Goal: Check status: Check status

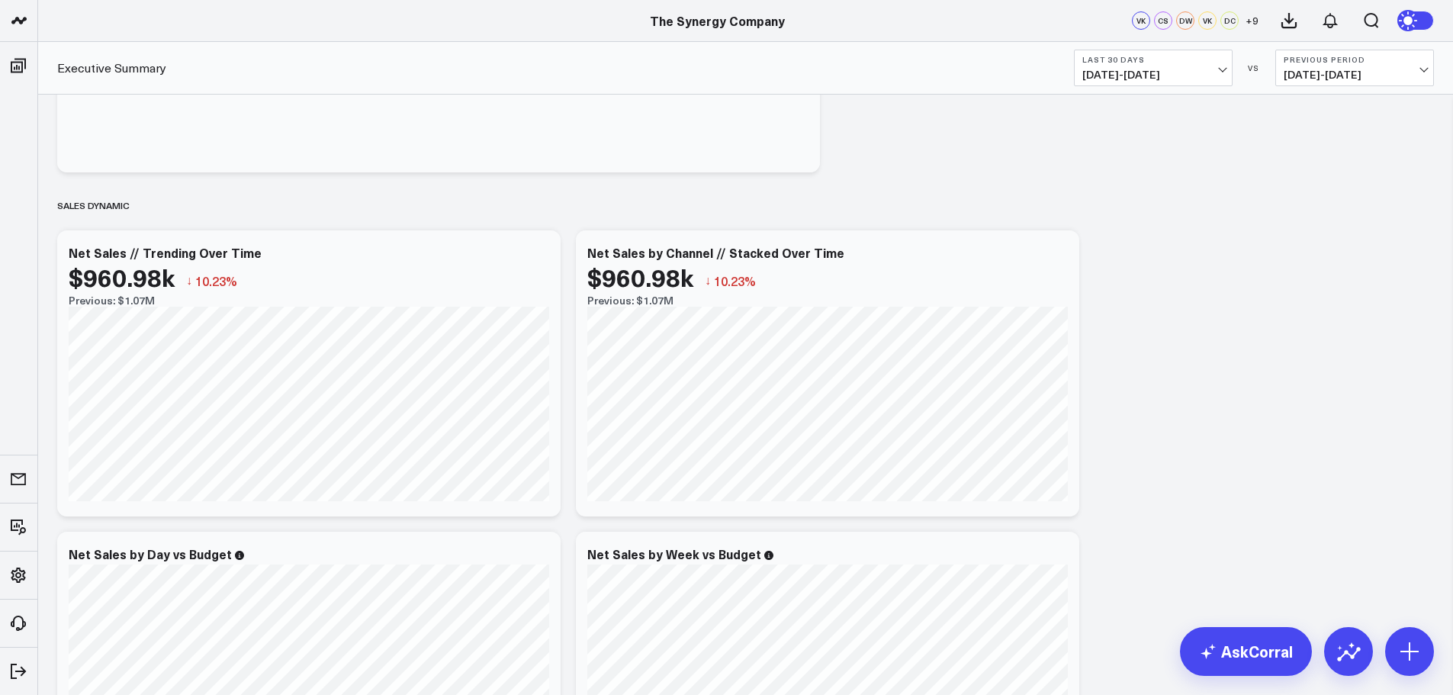
click at [1185, 74] on span "[DATE] - [DATE]" at bounding box center [1153, 75] width 142 height 12
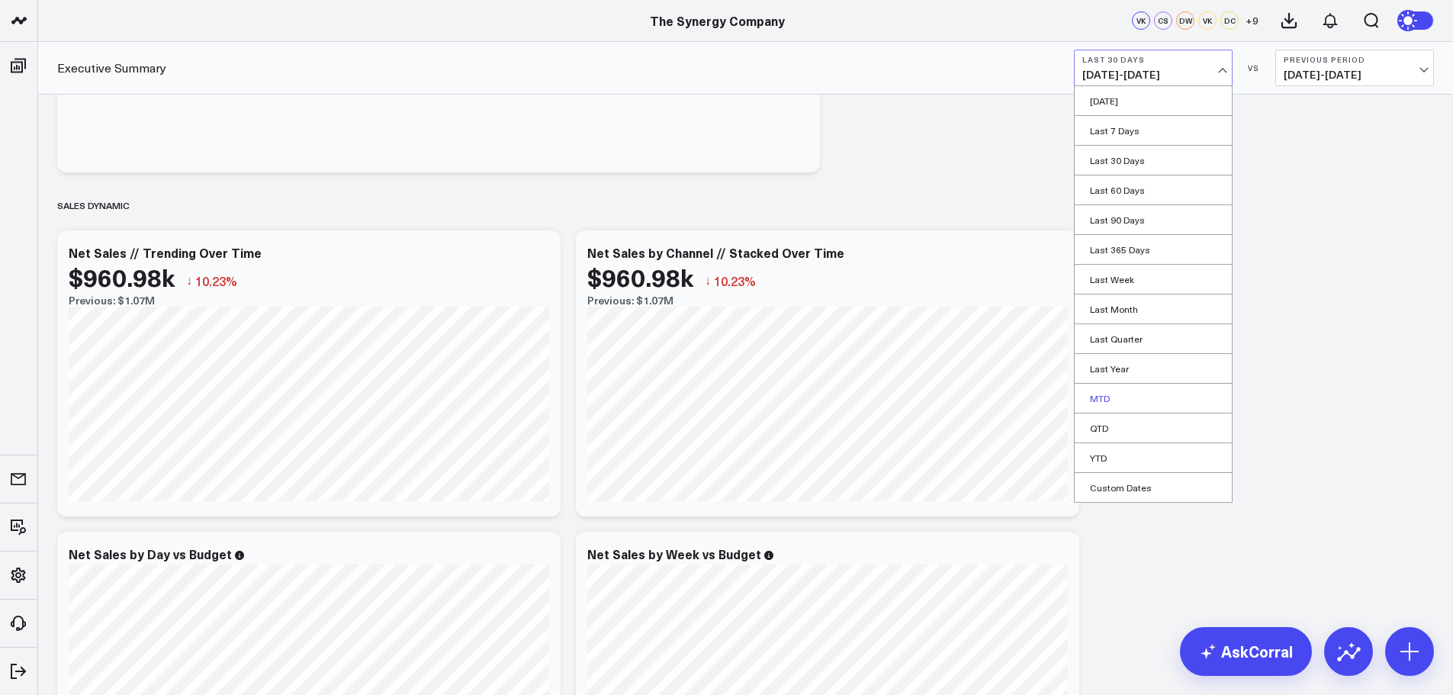
click at [1108, 399] on link "MTD" at bounding box center [1152, 398] width 157 height 29
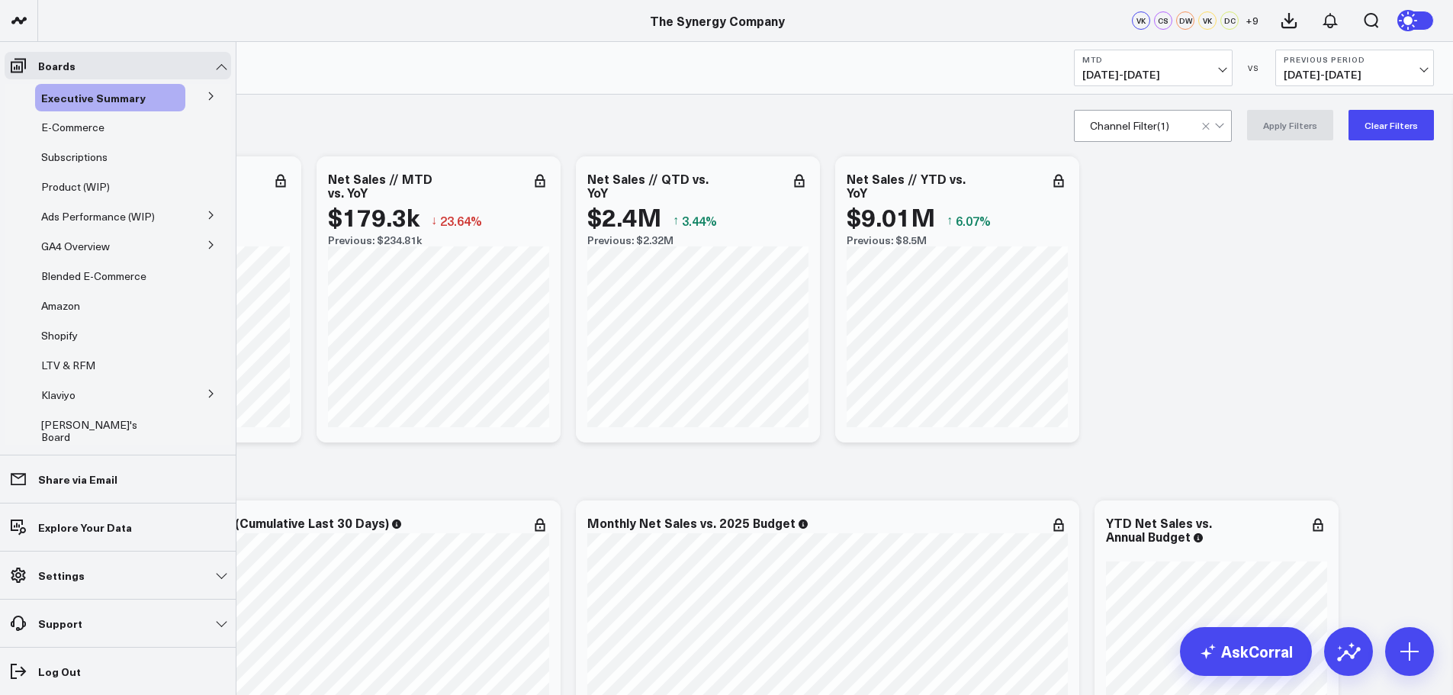
click at [197, 98] on button at bounding box center [211, 95] width 40 height 23
click at [93, 151] on span "Purchase Date" at bounding box center [87, 152] width 74 height 14
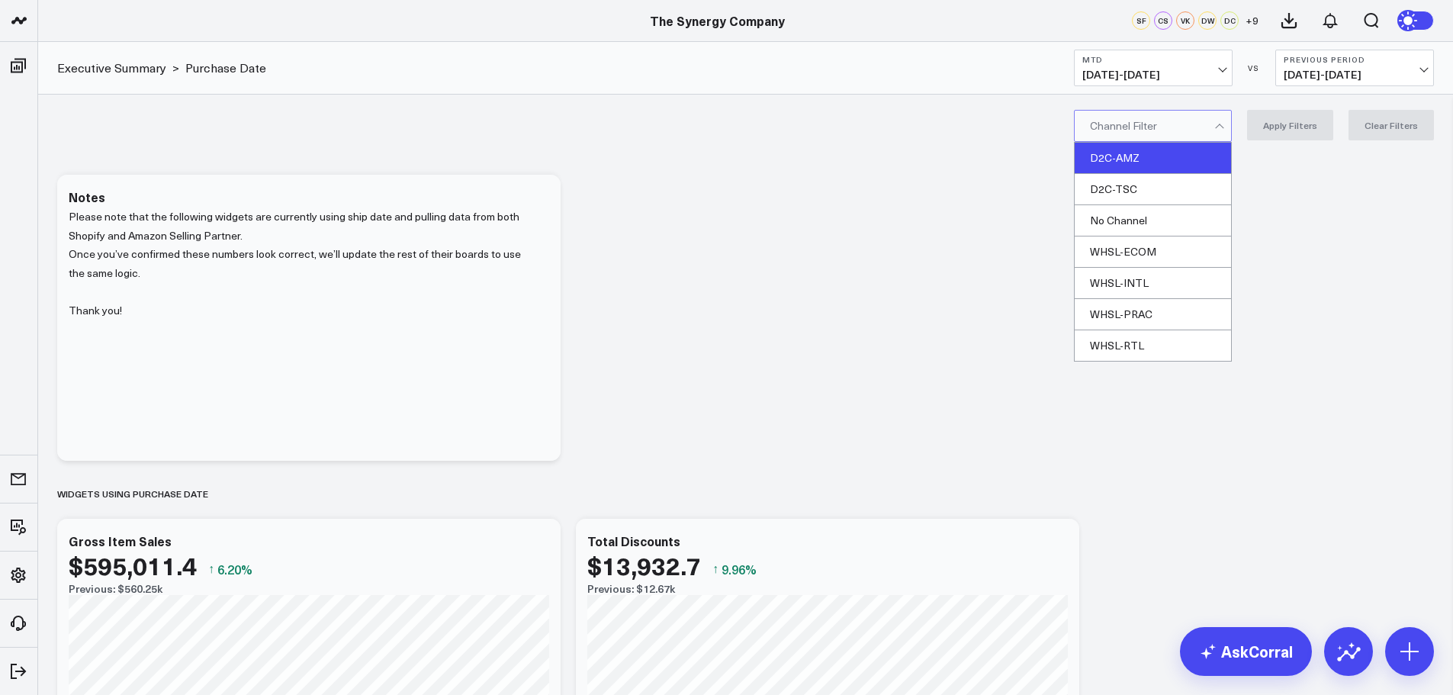
click at [1144, 156] on div "D2C-AMZ" at bounding box center [1152, 158] width 156 height 31
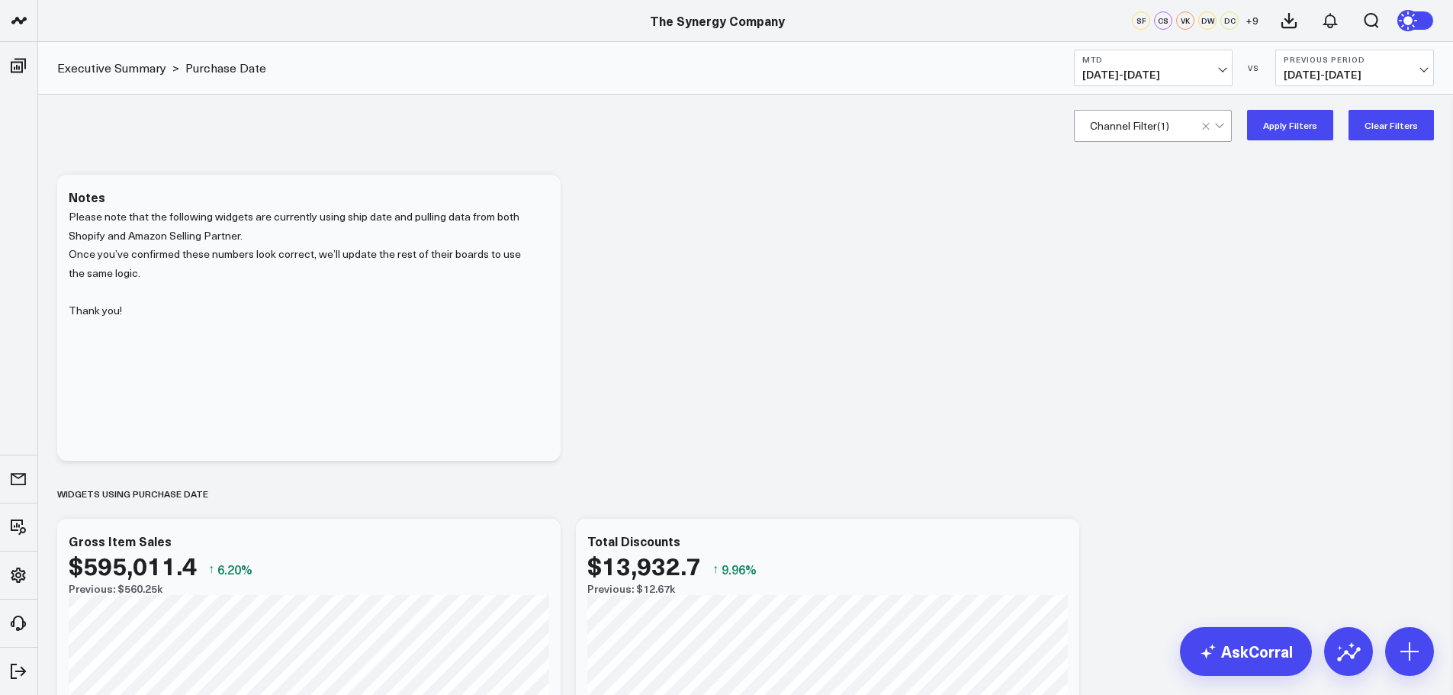
click at [1284, 122] on button "Apply Filters" at bounding box center [1290, 125] width 86 height 31
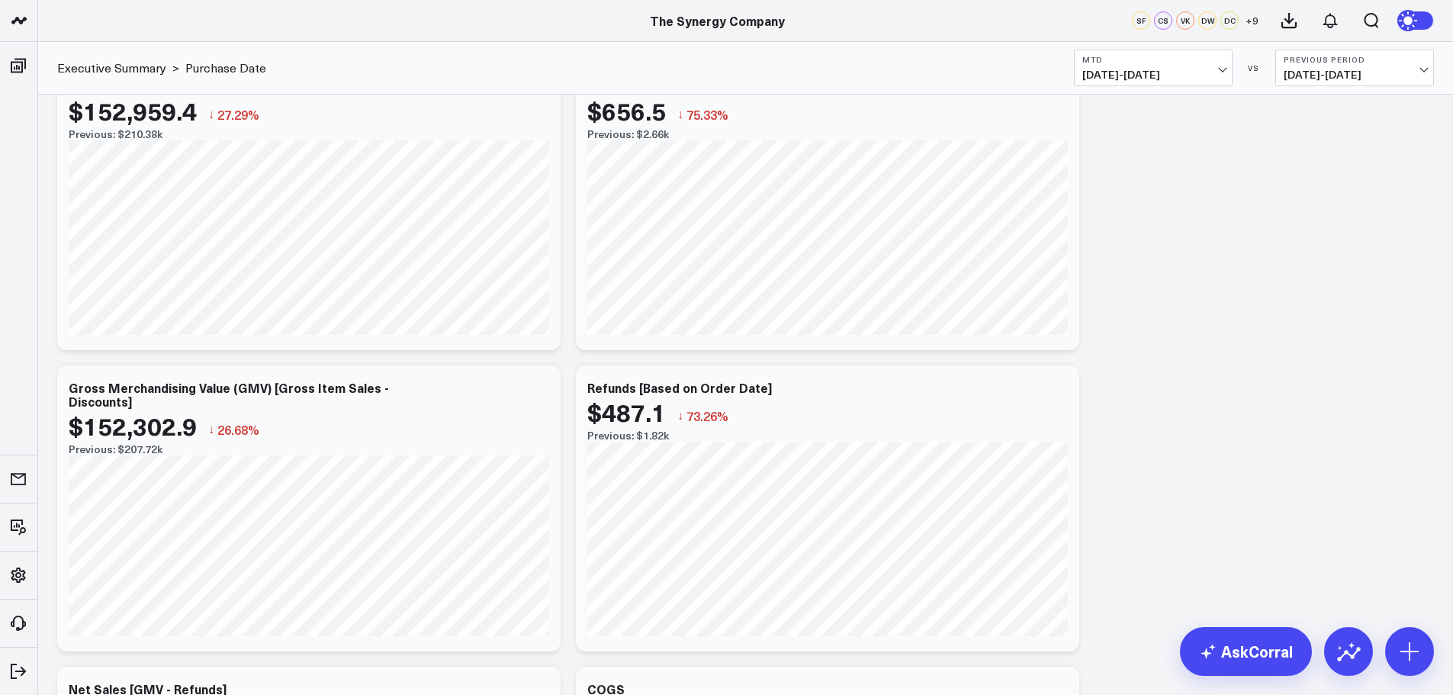
scroll to position [458, 0]
click at [539, 385] on icon at bounding box center [540, 386] width 18 height 18
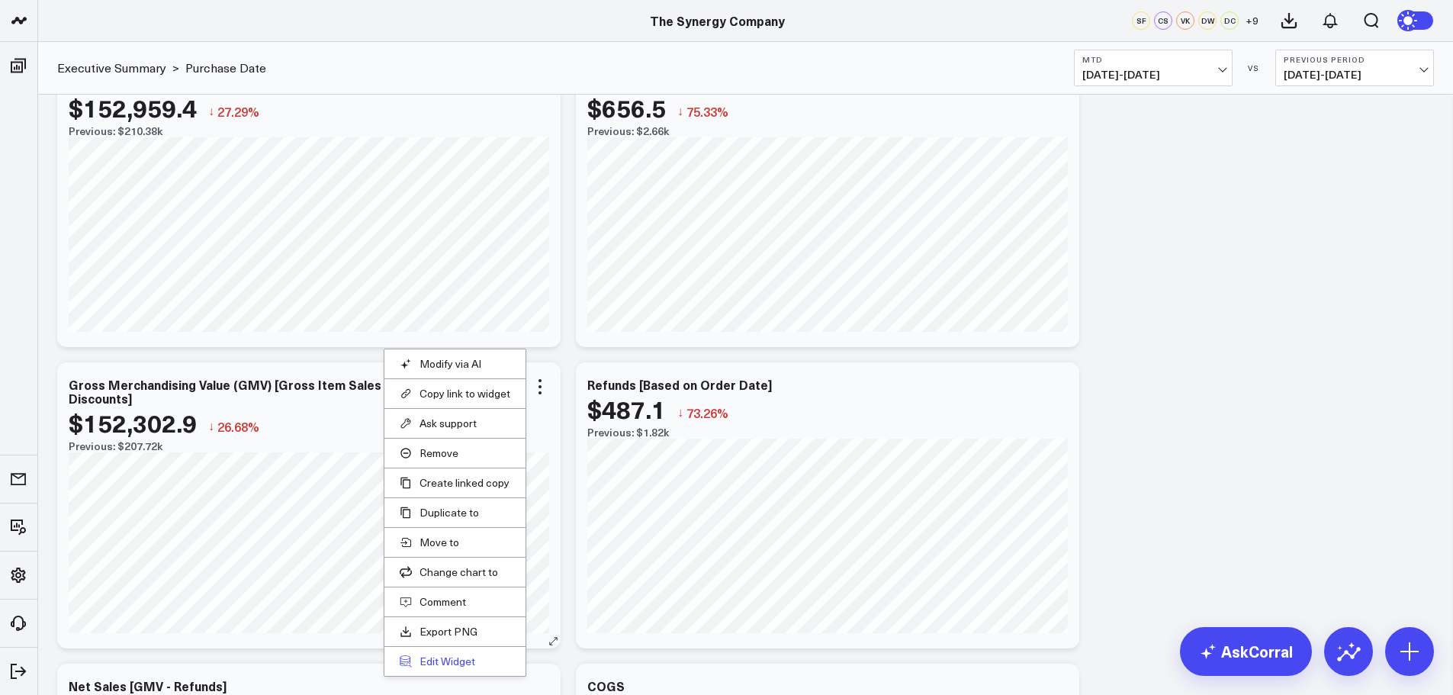
click at [451, 662] on button "Edit Widget" at bounding box center [455, 661] width 111 height 14
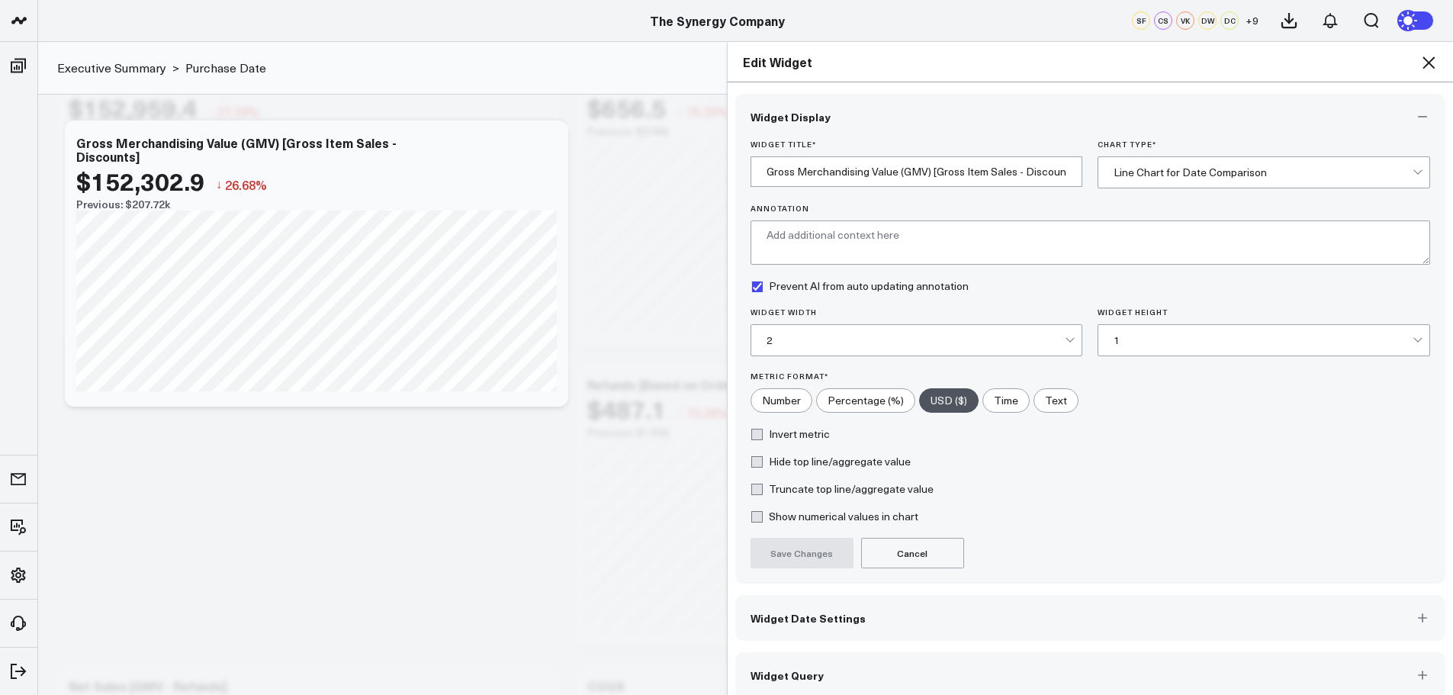
click at [855, 683] on button "Widget Query" at bounding box center [1090, 675] width 711 height 46
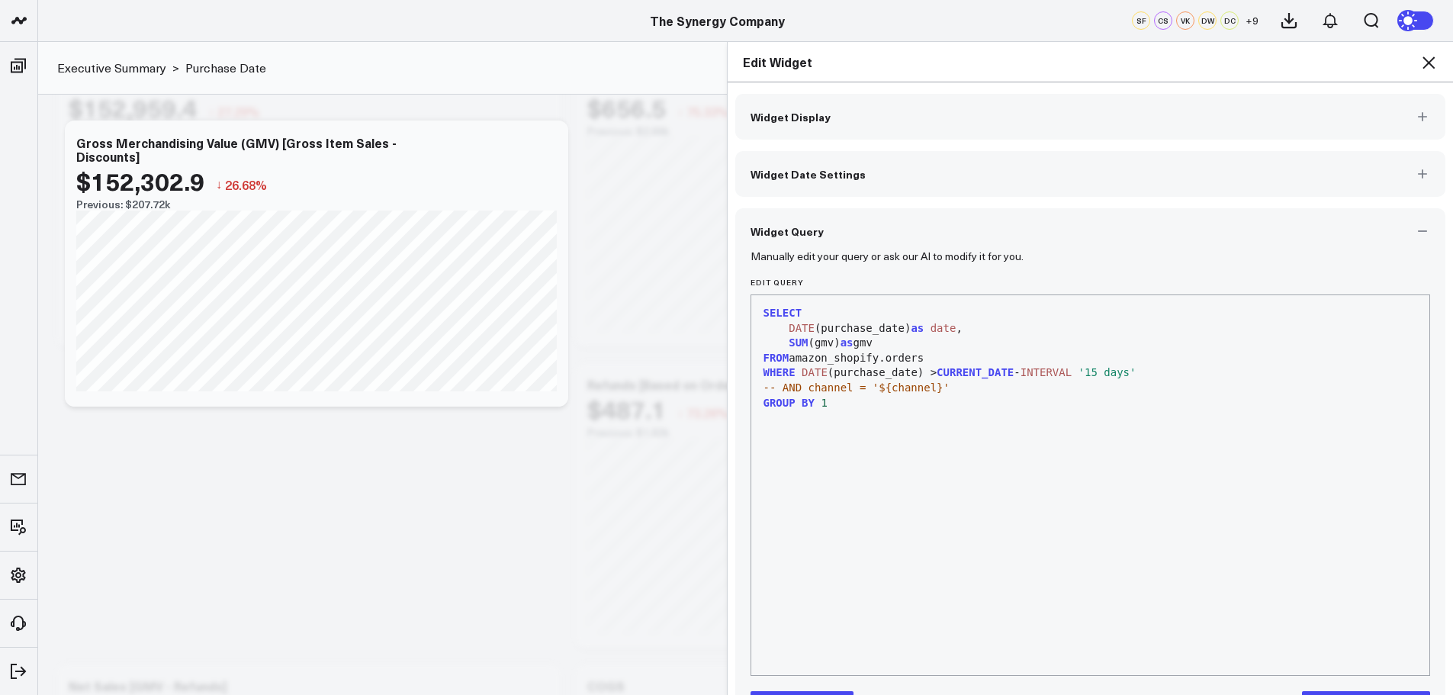
click at [1424, 57] on icon at bounding box center [1428, 62] width 12 height 12
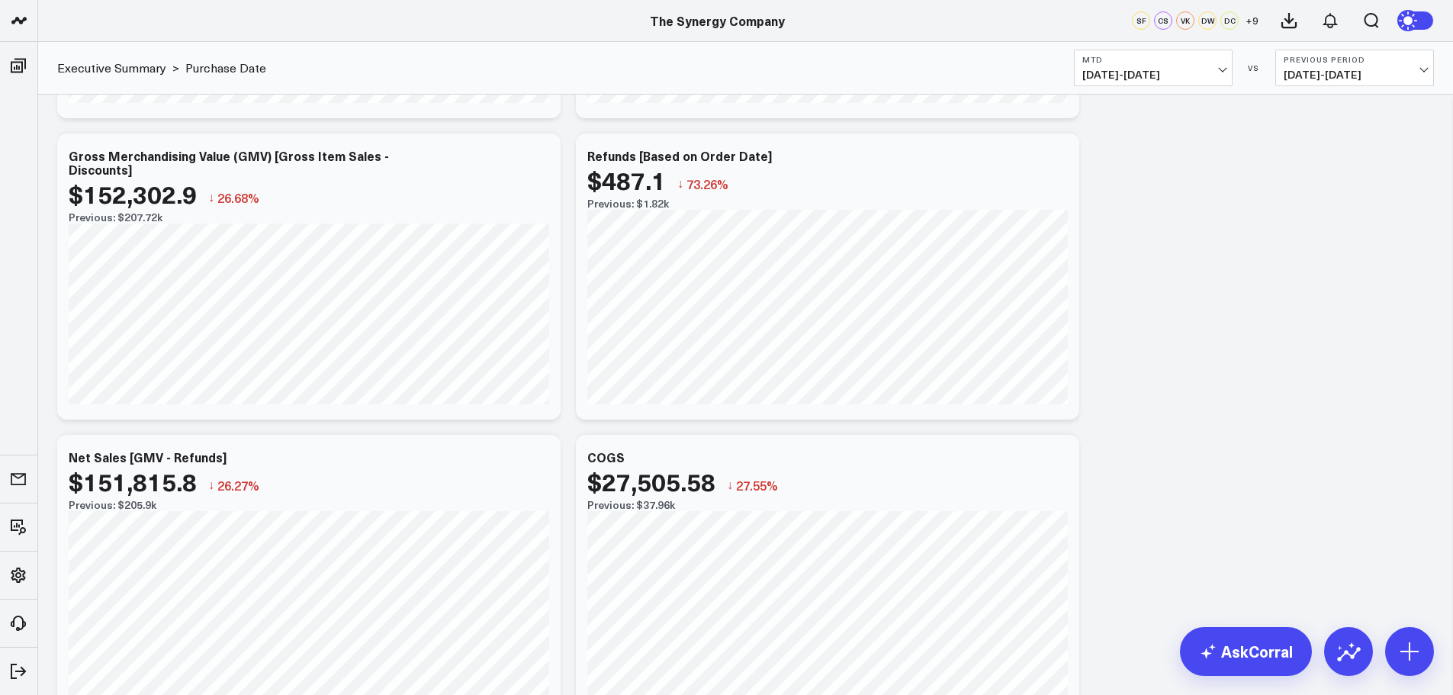
scroll to position [153, 0]
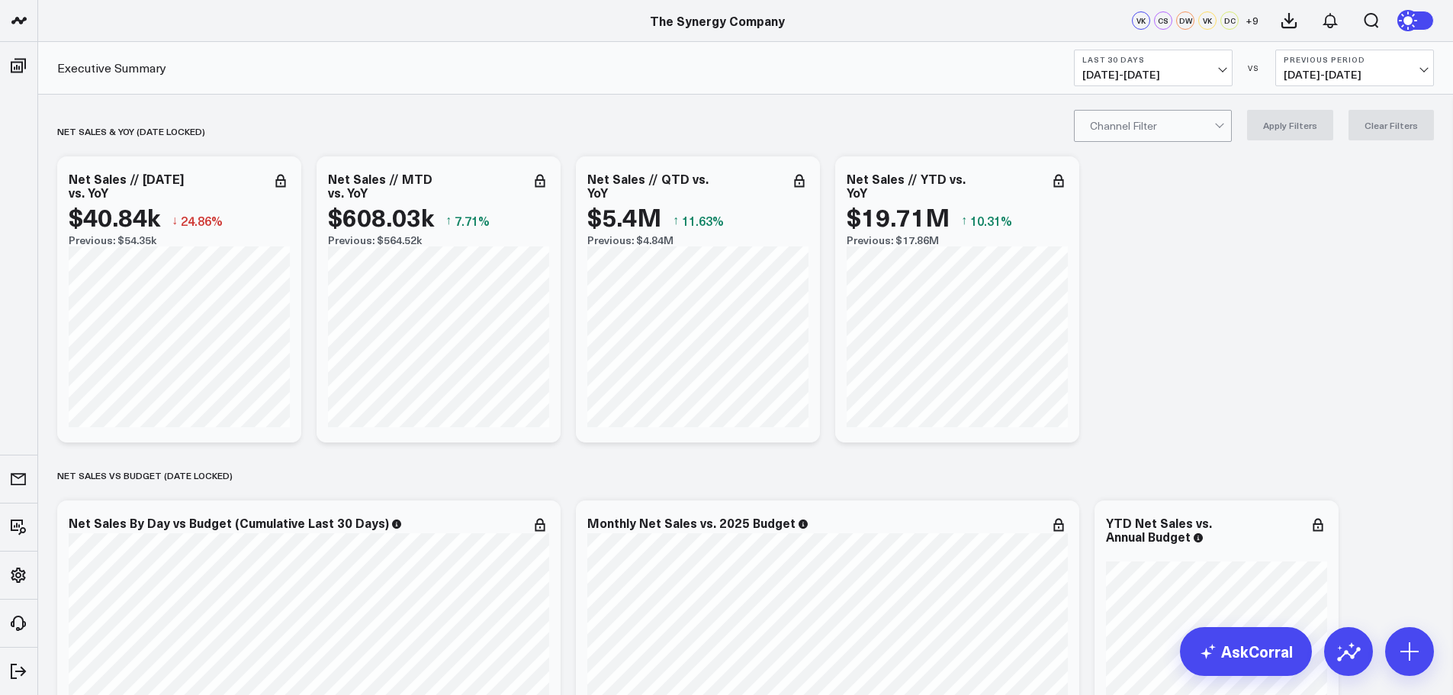
click at [1164, 63] on b "Last 30 Days" at bounding box center [1153, 59] width 142 height 9
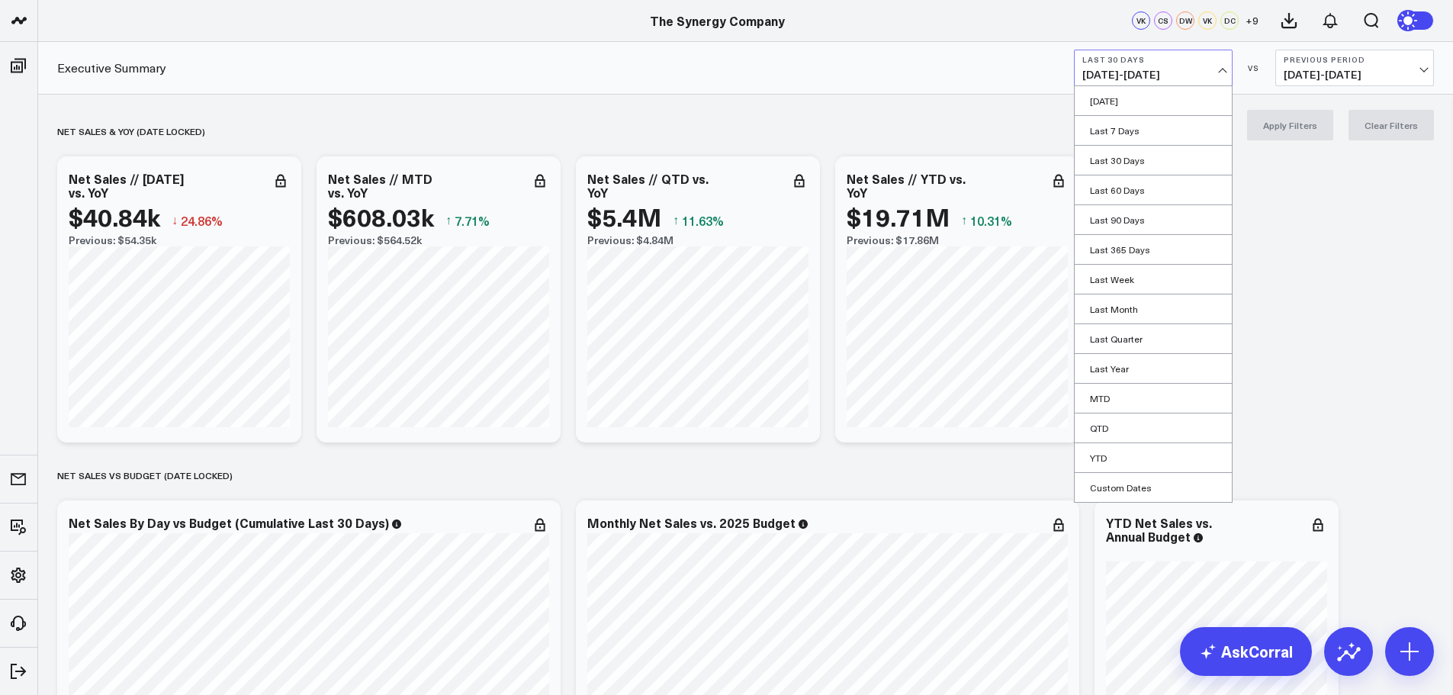
click at [1116, 398] on link "MTD" at bounding box center [1152, 398] width 157 height 29
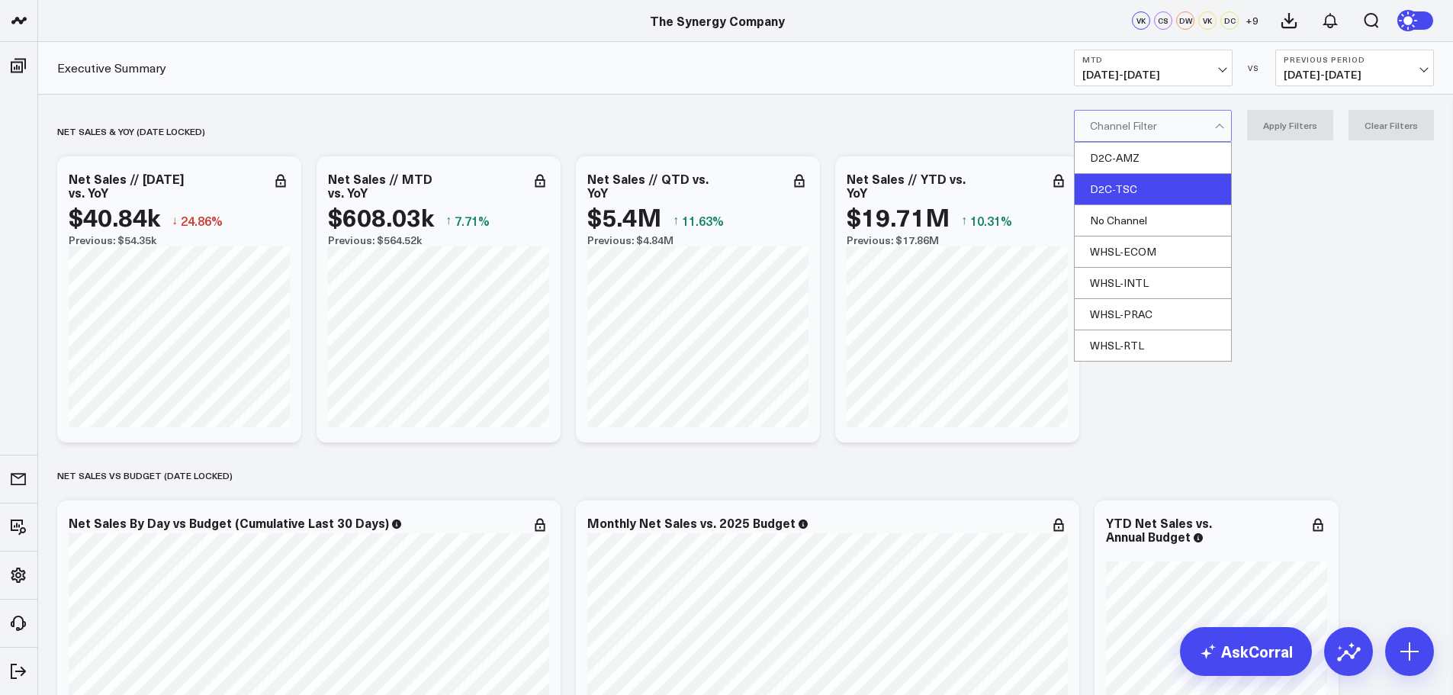
click at [1128, 185] on div "D2C-TSC" at bounding box center [1152, 189] width 156 height 31
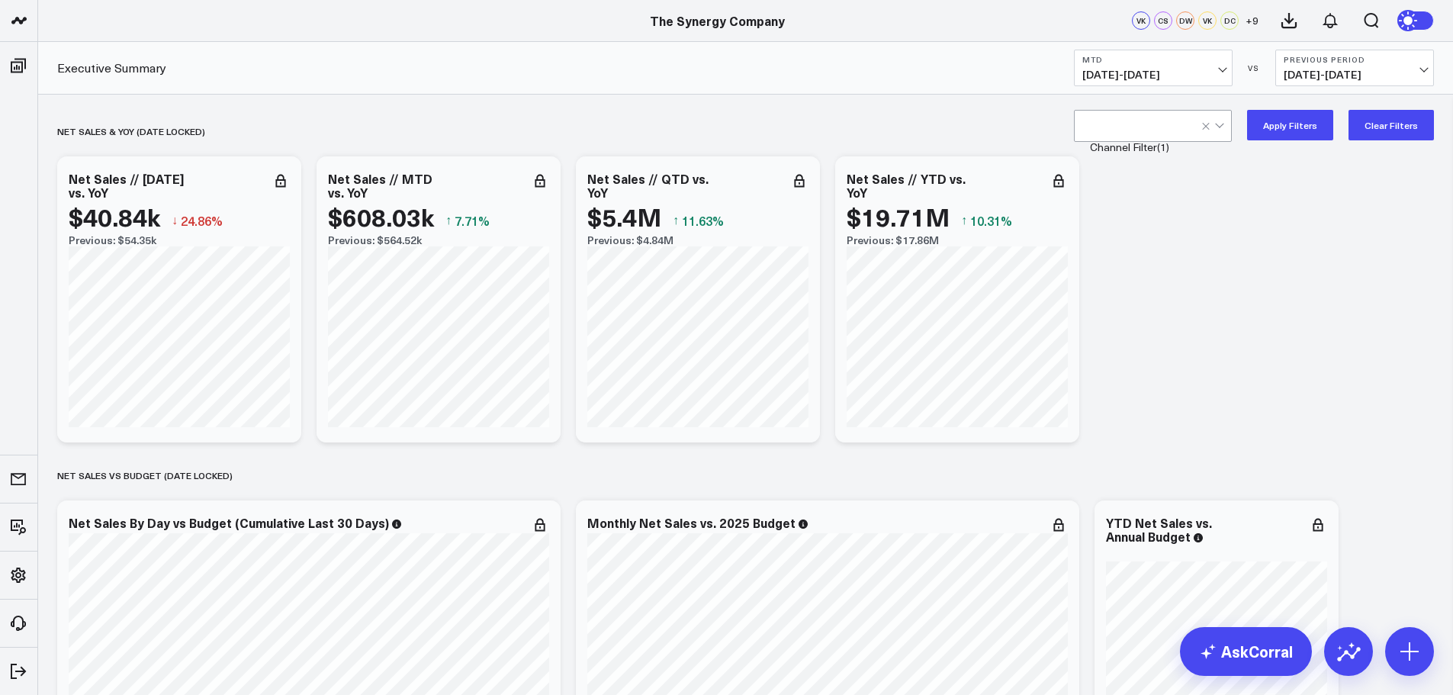
click at [1294, 127] on button "Apply Filters" at bounding box center [1290, 125] width 86 height 31
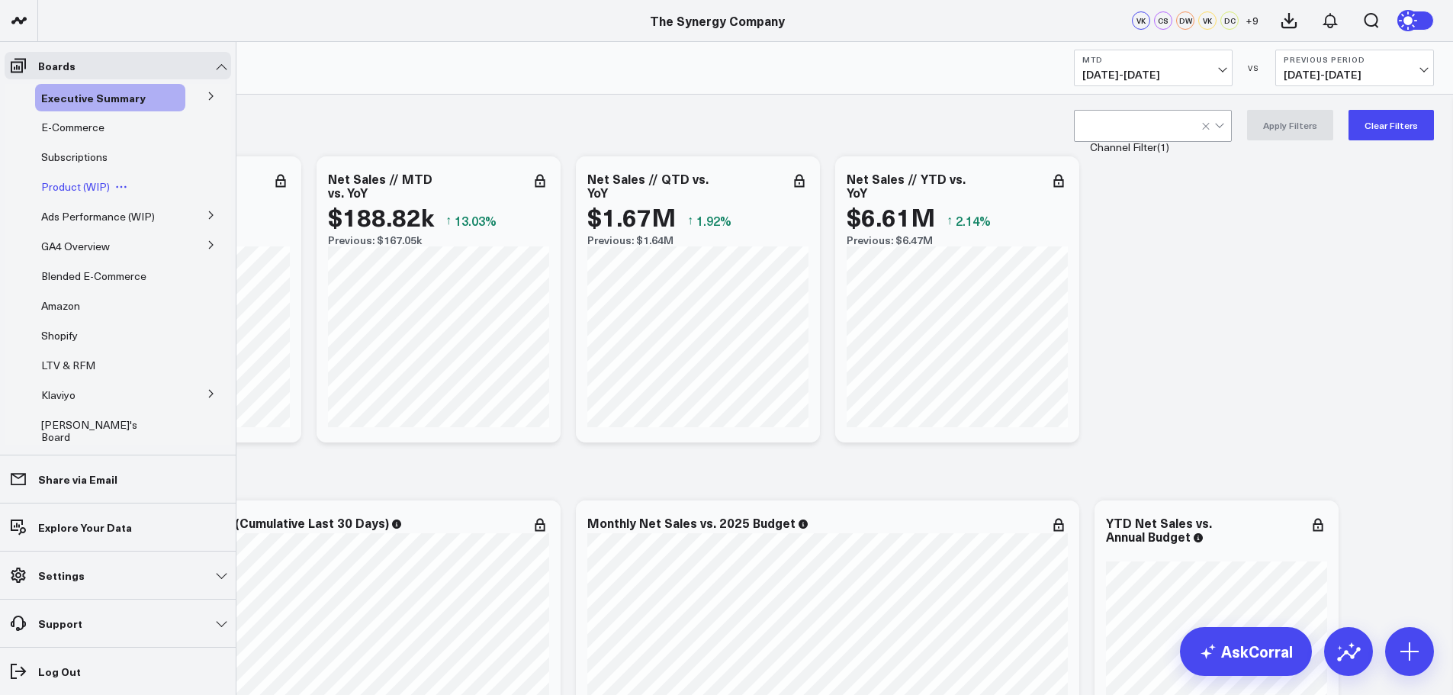
click at [75, 188] on span "Product (WIP)" at bounding box center [75, 186] width 69 height 14
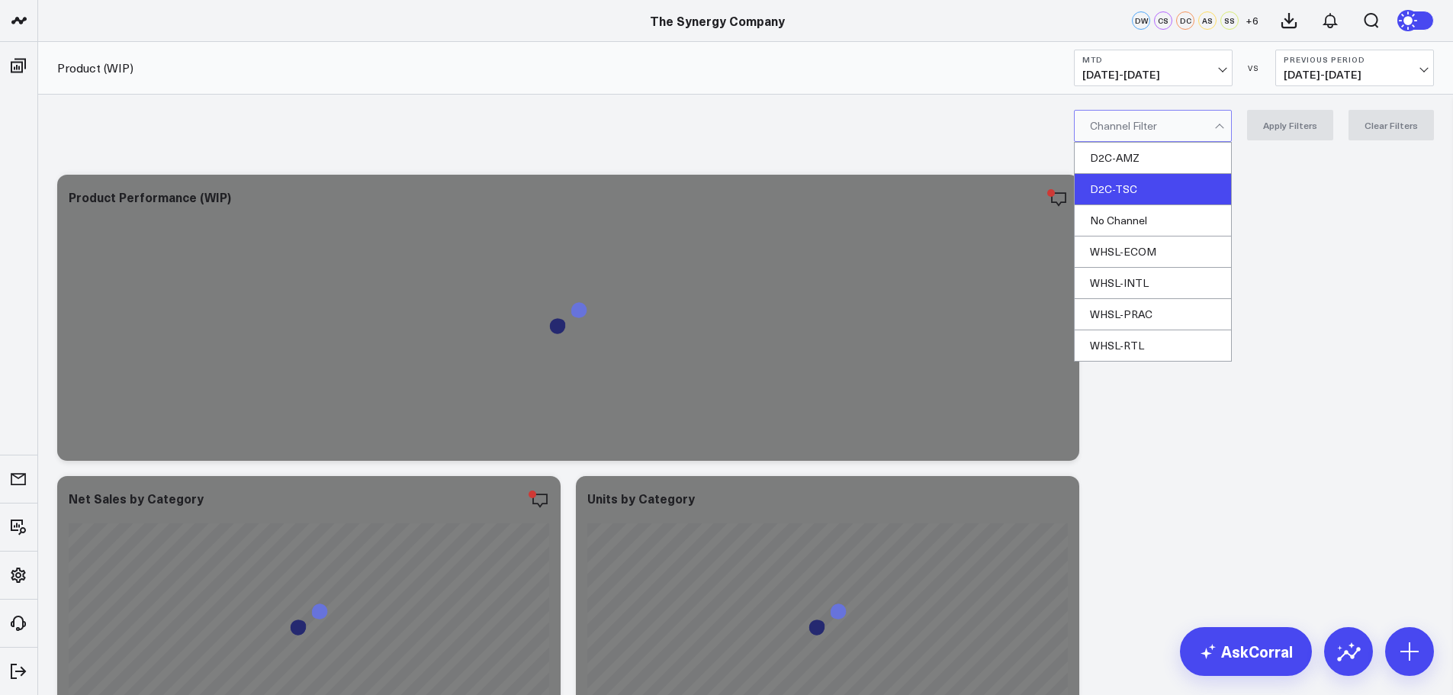
click at [1139, 181] on div "D2C-TSC" at bounding box center [1152, 189] width 156 height 31
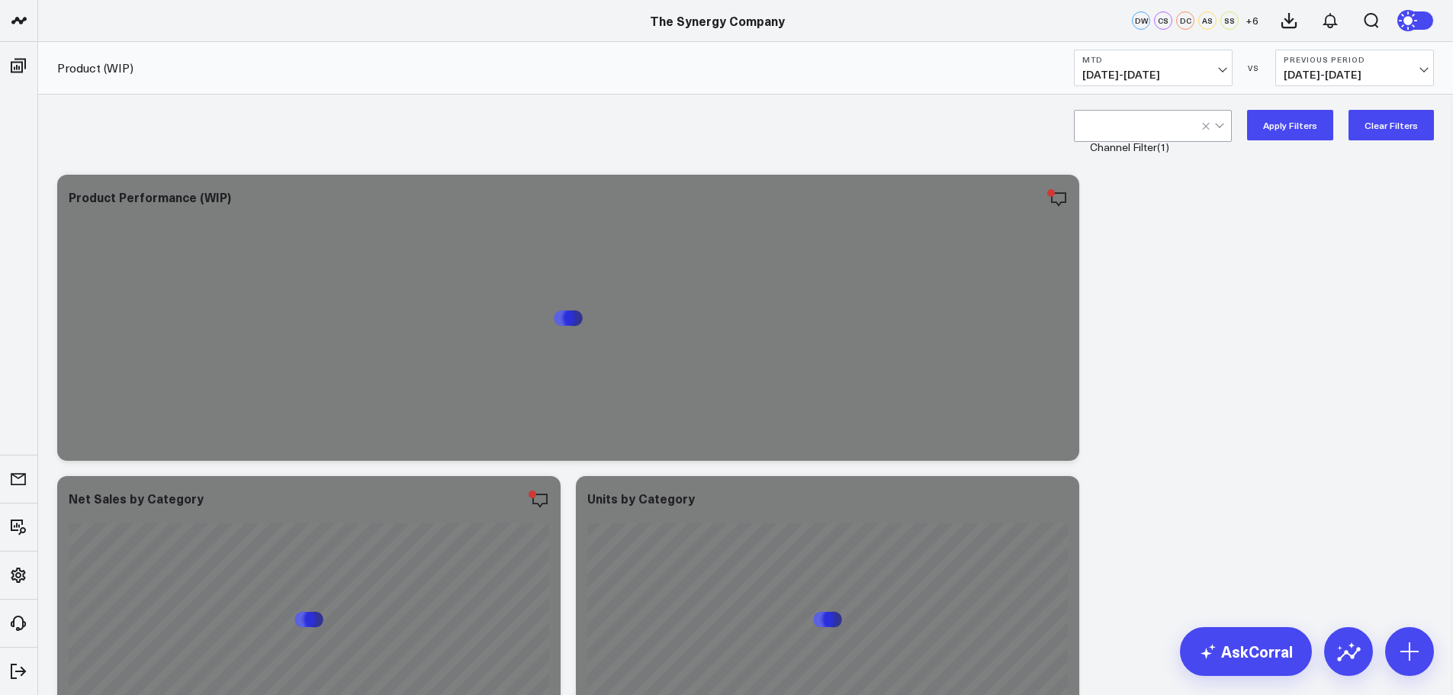
click at [1288, 128] on button "Apply Filters" at bounding box center [1290, 125] width 86 height 31
click at [1216, 72] on span "[DATE] - [DATE]" at bounding box center [1153, 75] width 142 height 12
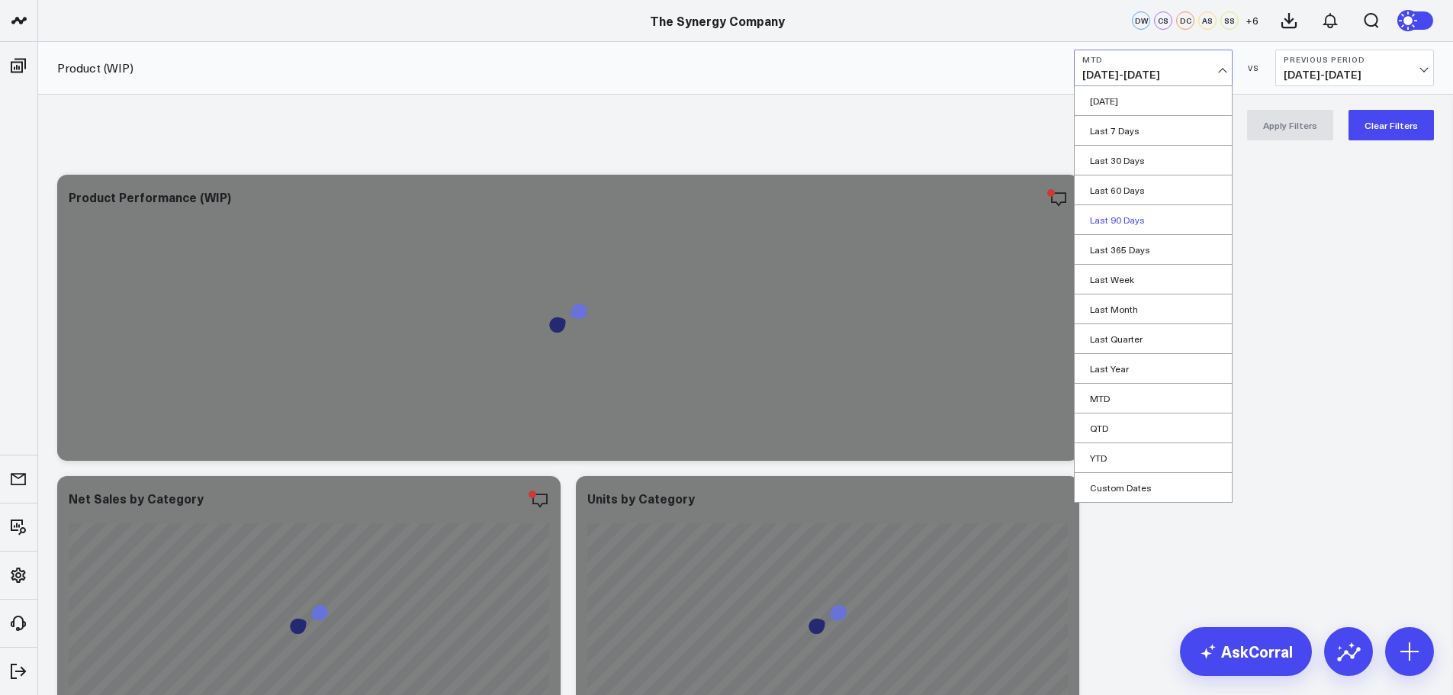
click at [1122, 223] on link "Last 90 Days" at bounding box center [1152, 219] width 157 height 29
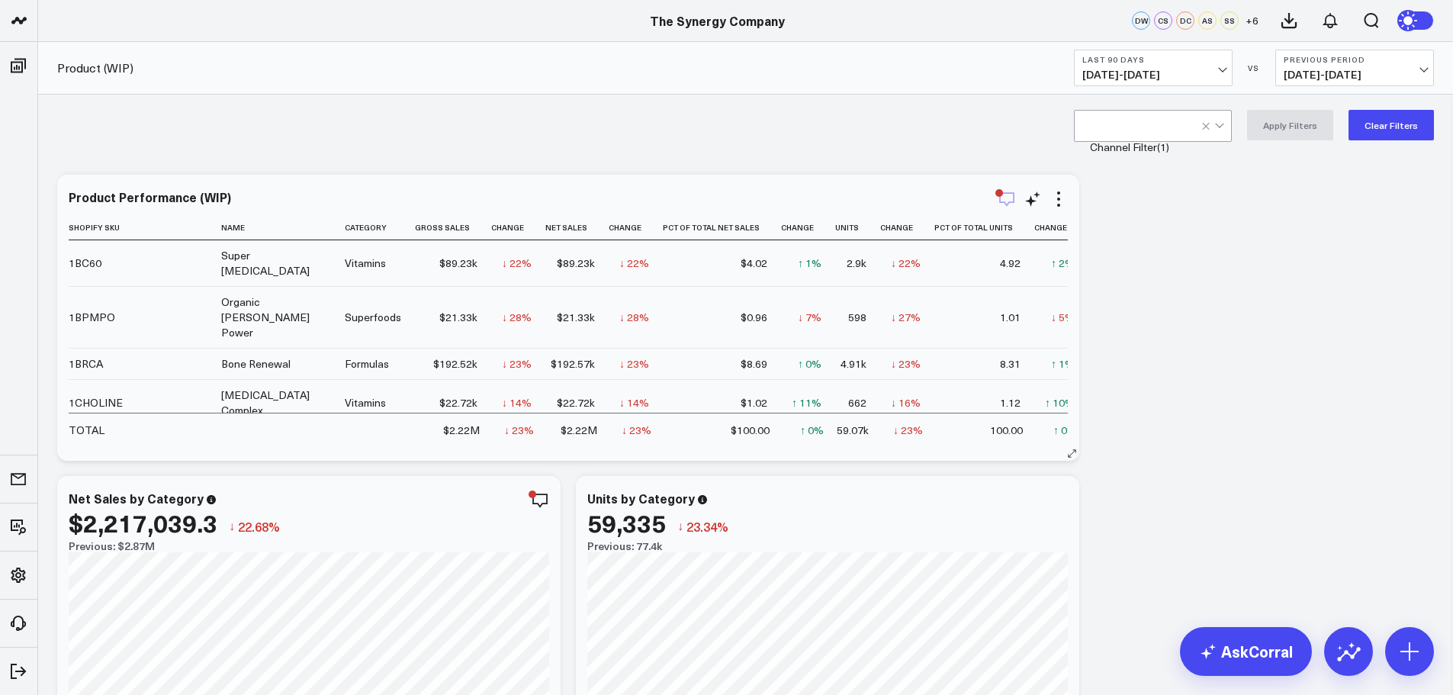
click at [1008, 201] on icon "button" at bounding box center [1006, 199] width 18 height 18
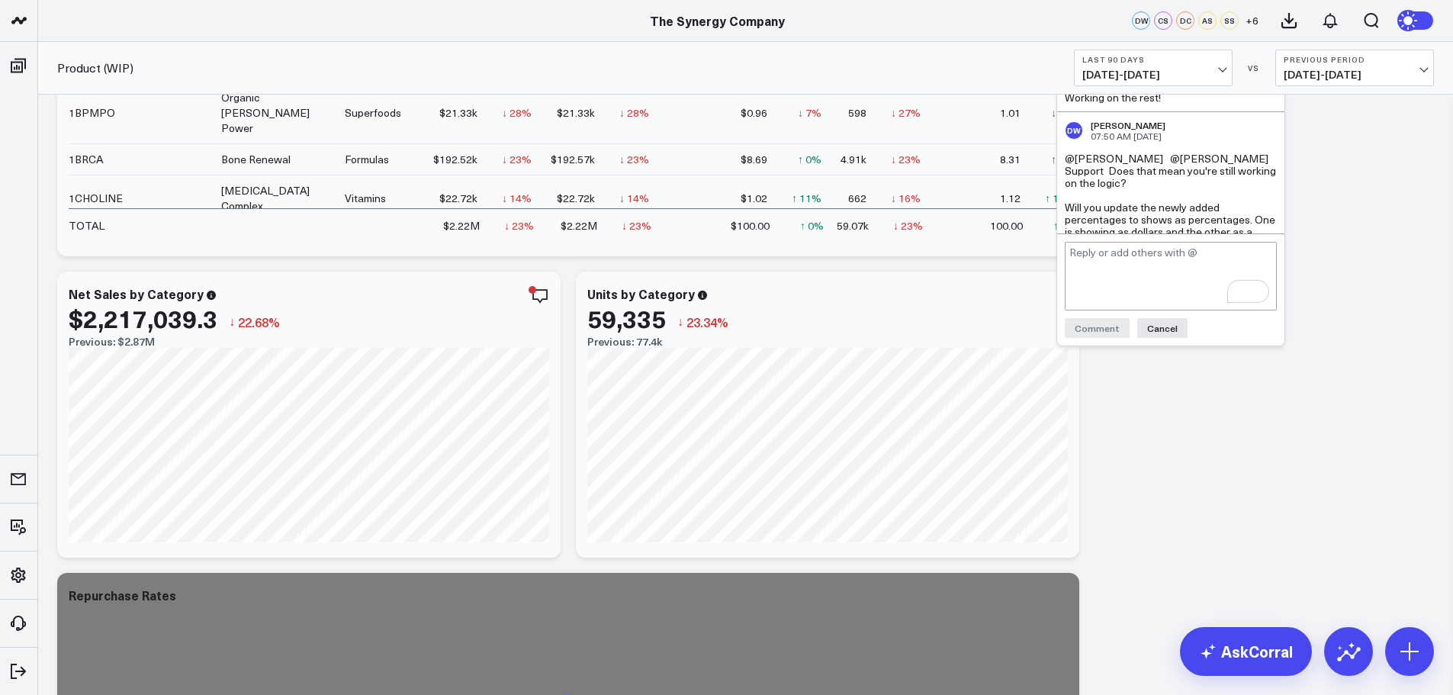
scroll to position [229, 0]
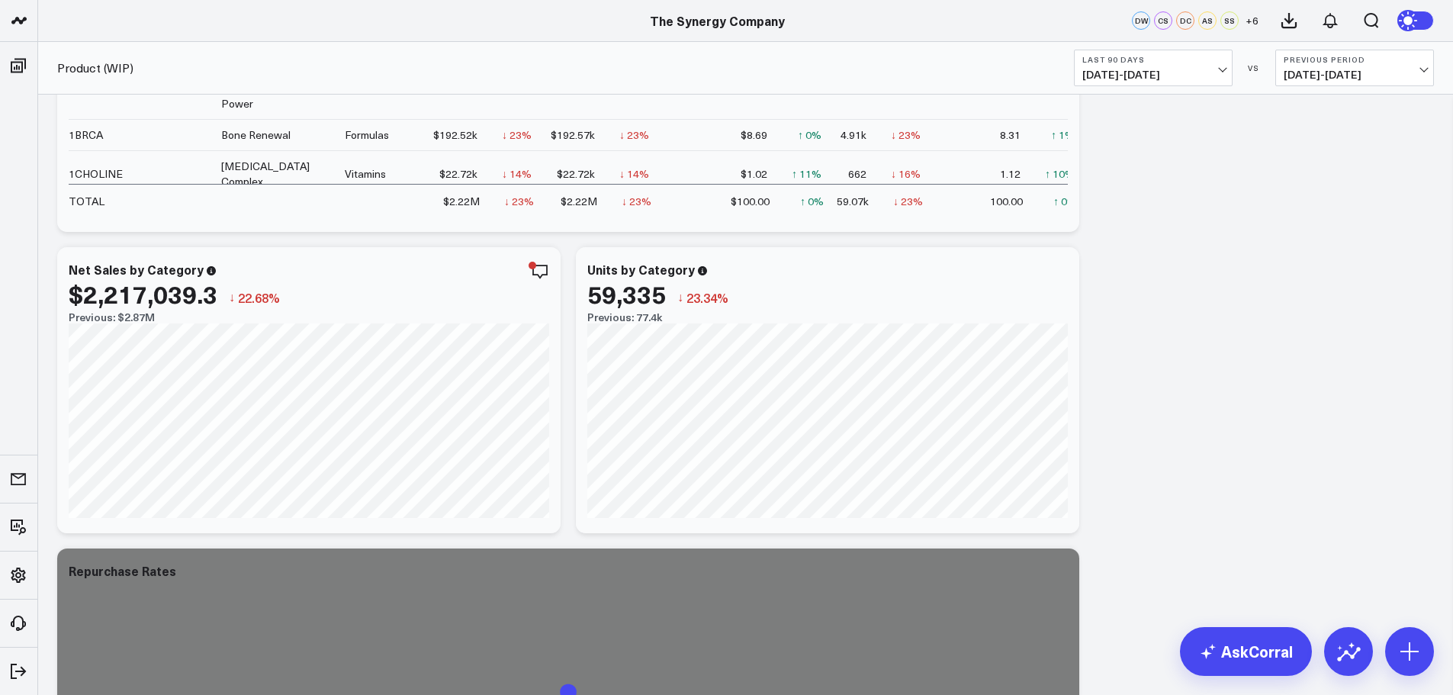
click at [1177, 398] on div "Modify via AI Copy link to widget Ask support Remove Create linked copy Executi…" at bounding box center [746, 540] width 1392 height 1205
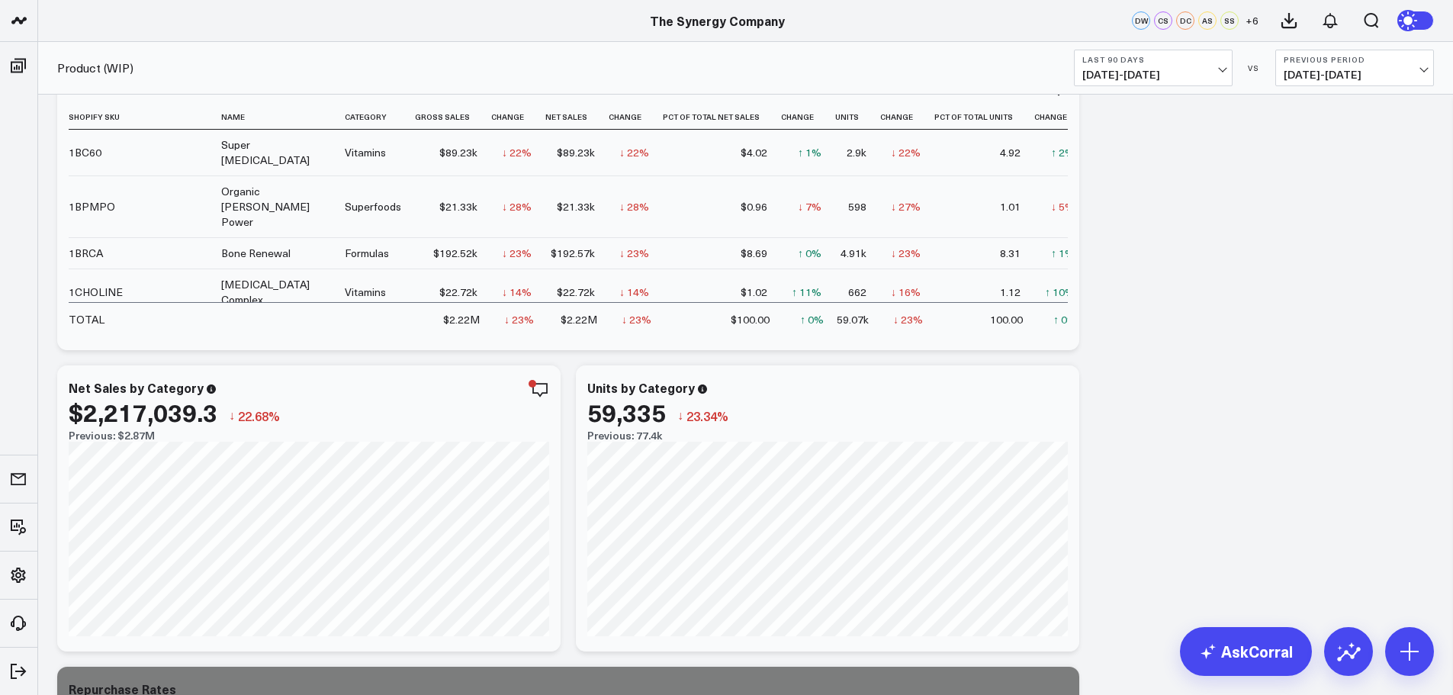
scroll to position [0, 0]
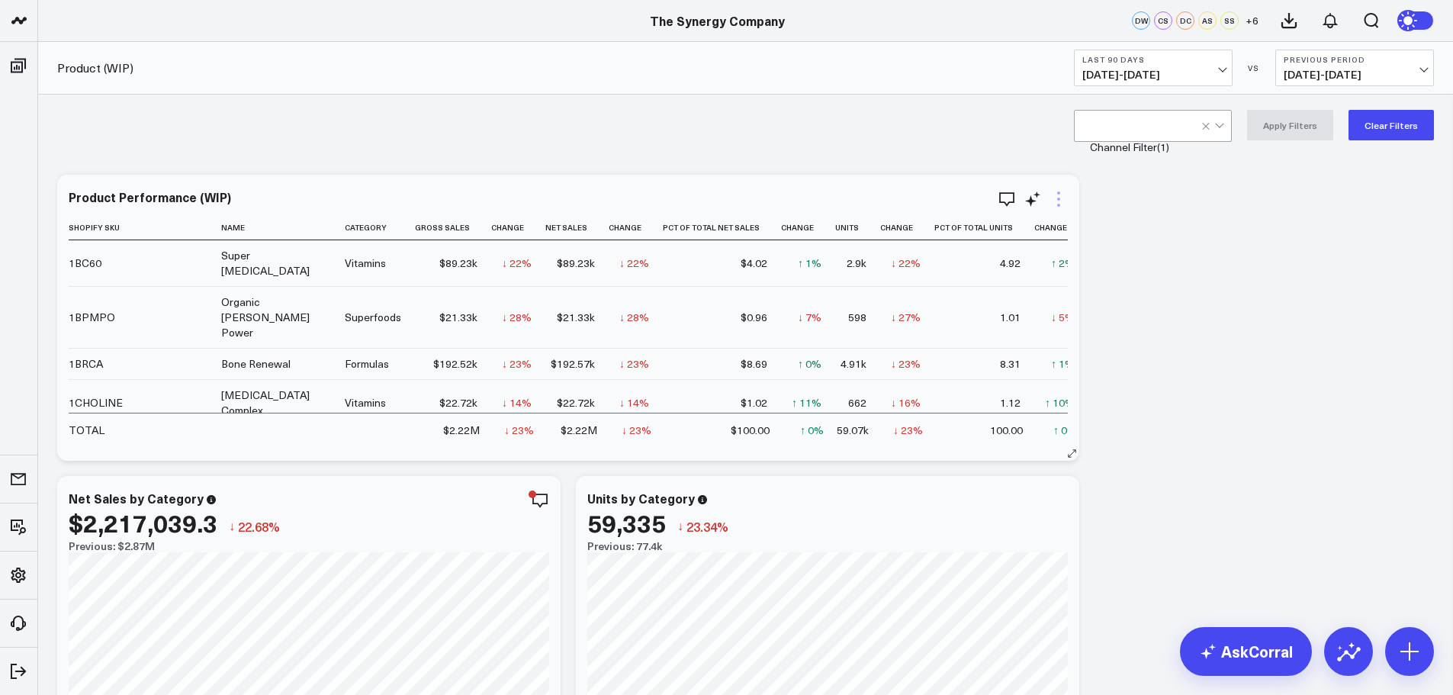
click at [1058, 199] on icon at bounding box center [1058, 198] width 3 height 3
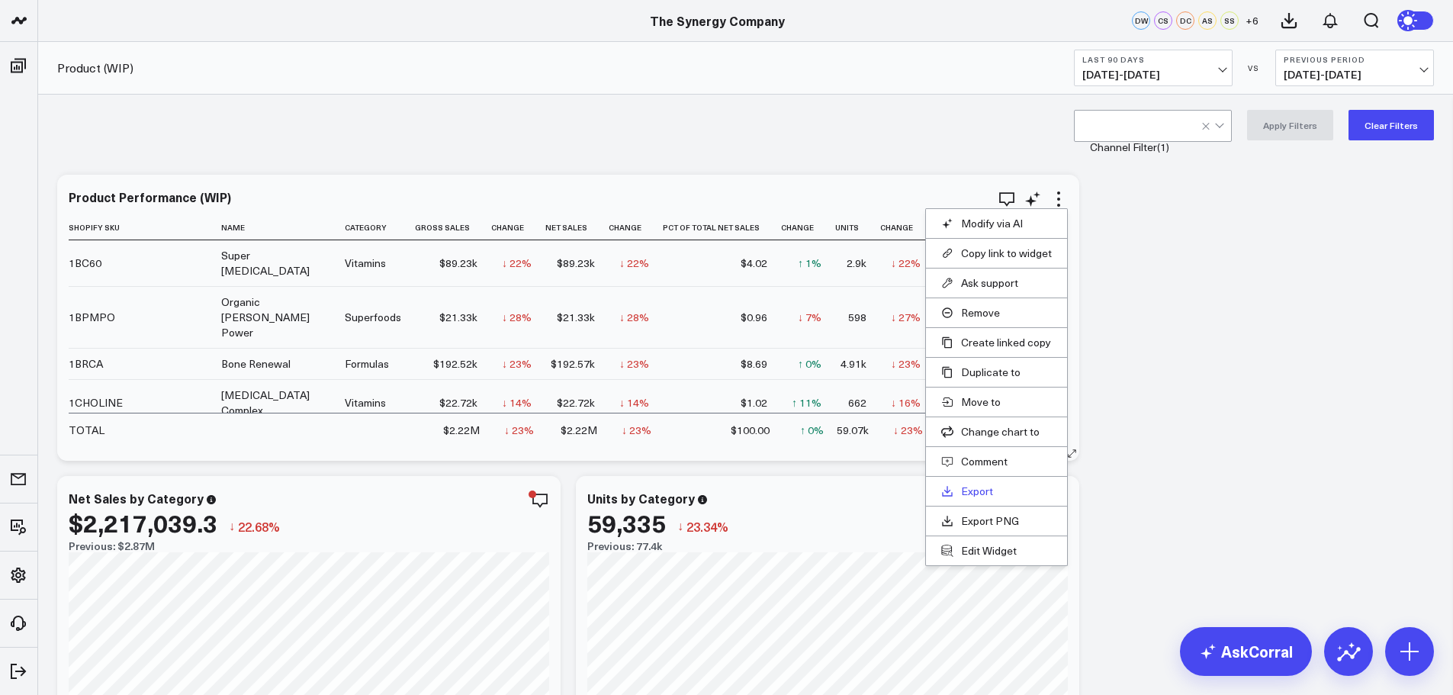
click at [974, 487] on link "Export" at bounding box center [996, 491] width 111 height 14
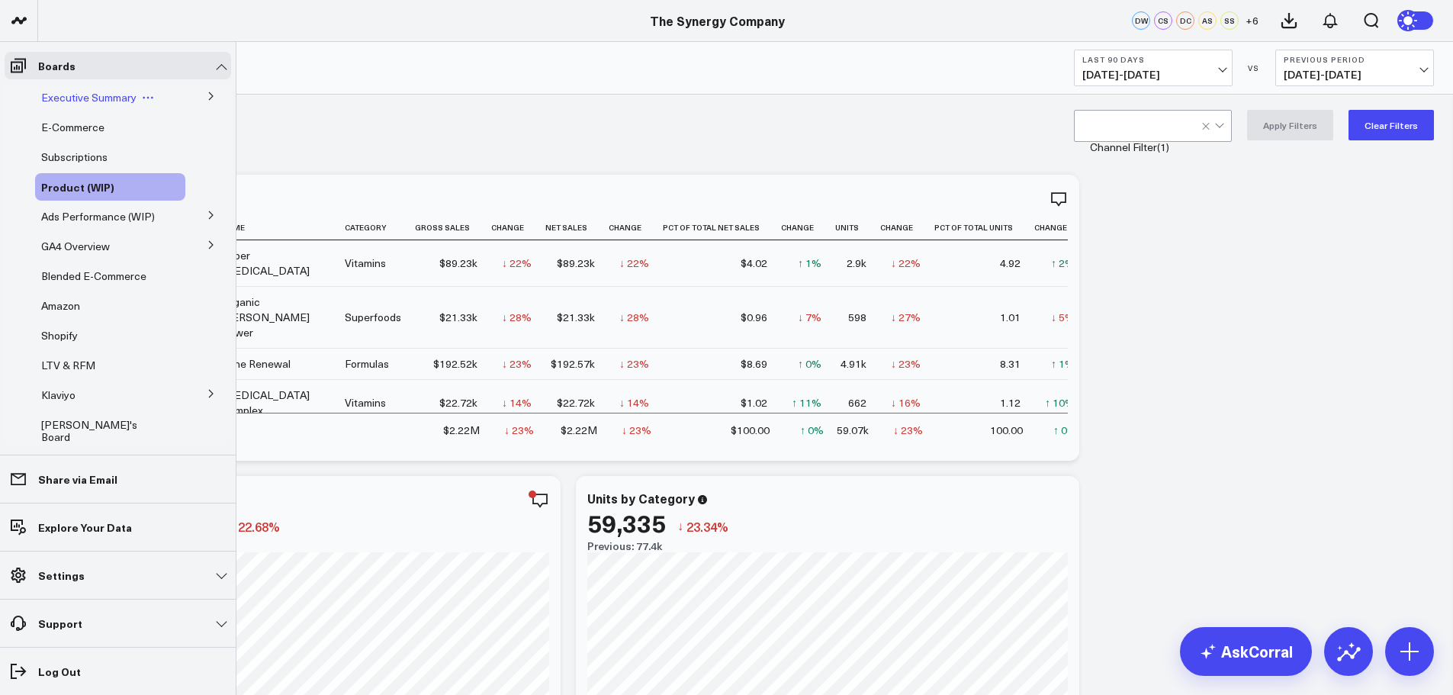
click at [111, 96] on span "Executive Summary" at bounding box center [88, 97] width 95 height 14
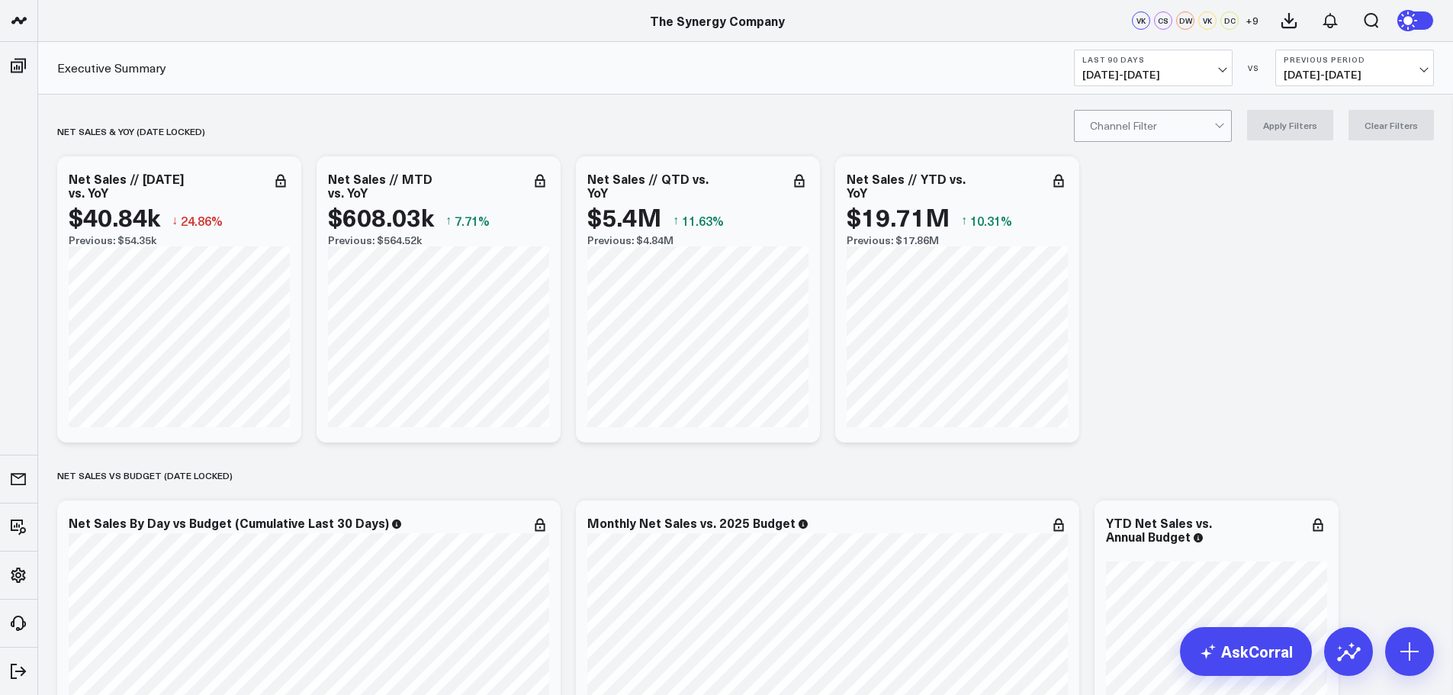
click at [1212, 66] on button "Last 90 Days [DATE] - [DATE]" at bounding box center [1153, 68] width 159 height 37
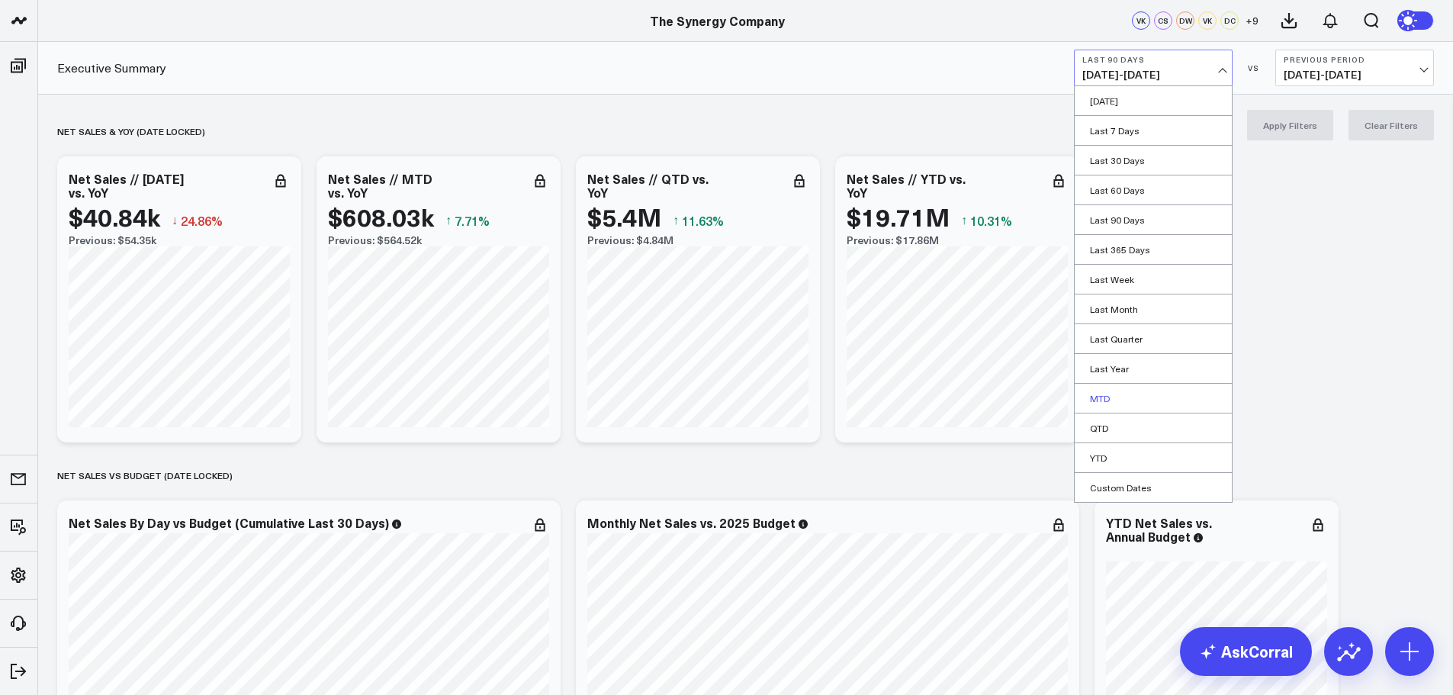
click at [1100, 397] on link "MTD" at bounding box center [1152, 398] width 157 height 29
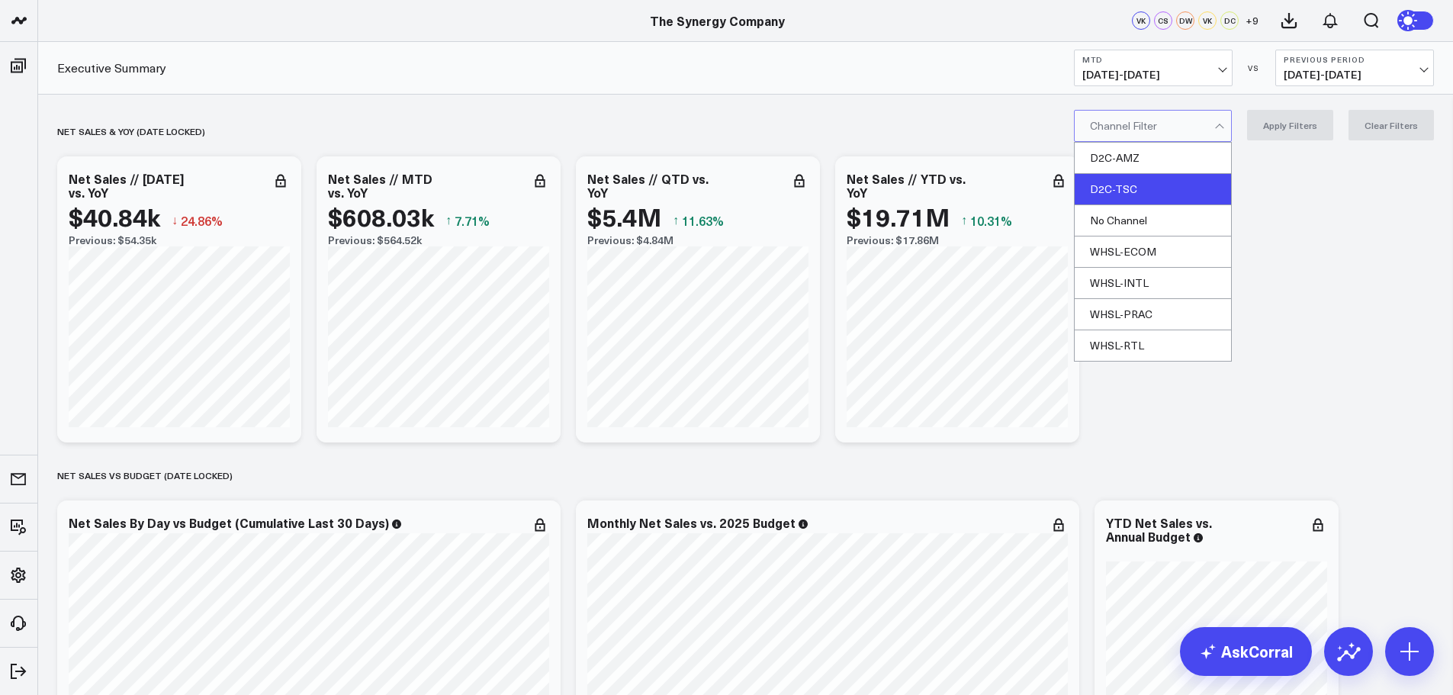
click at [1147, 190] on div "D2C-TSC" at bounding box center [1152, 189] width 156 height 31
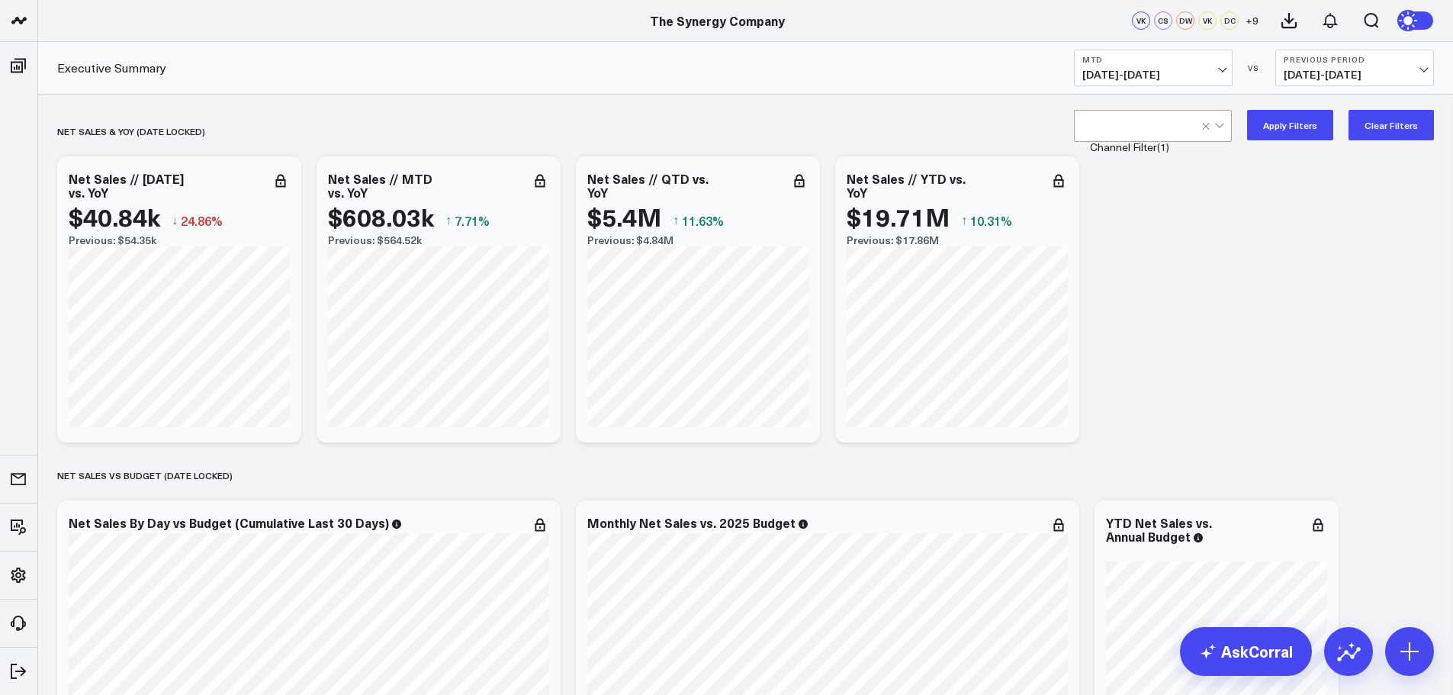
click at [1289, 133] on button "Apply Filters" at bounding box center [1290, 125] width 86 height 31
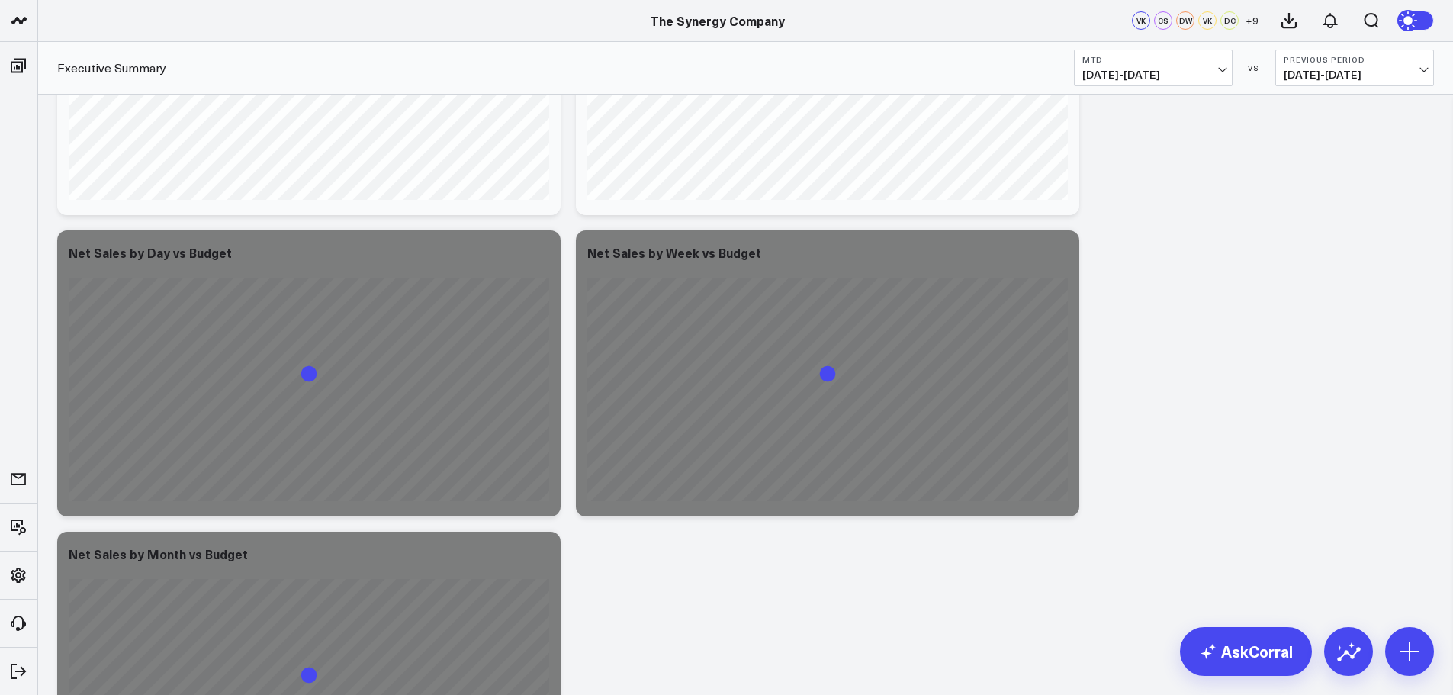
scroll to position [1296, 0]
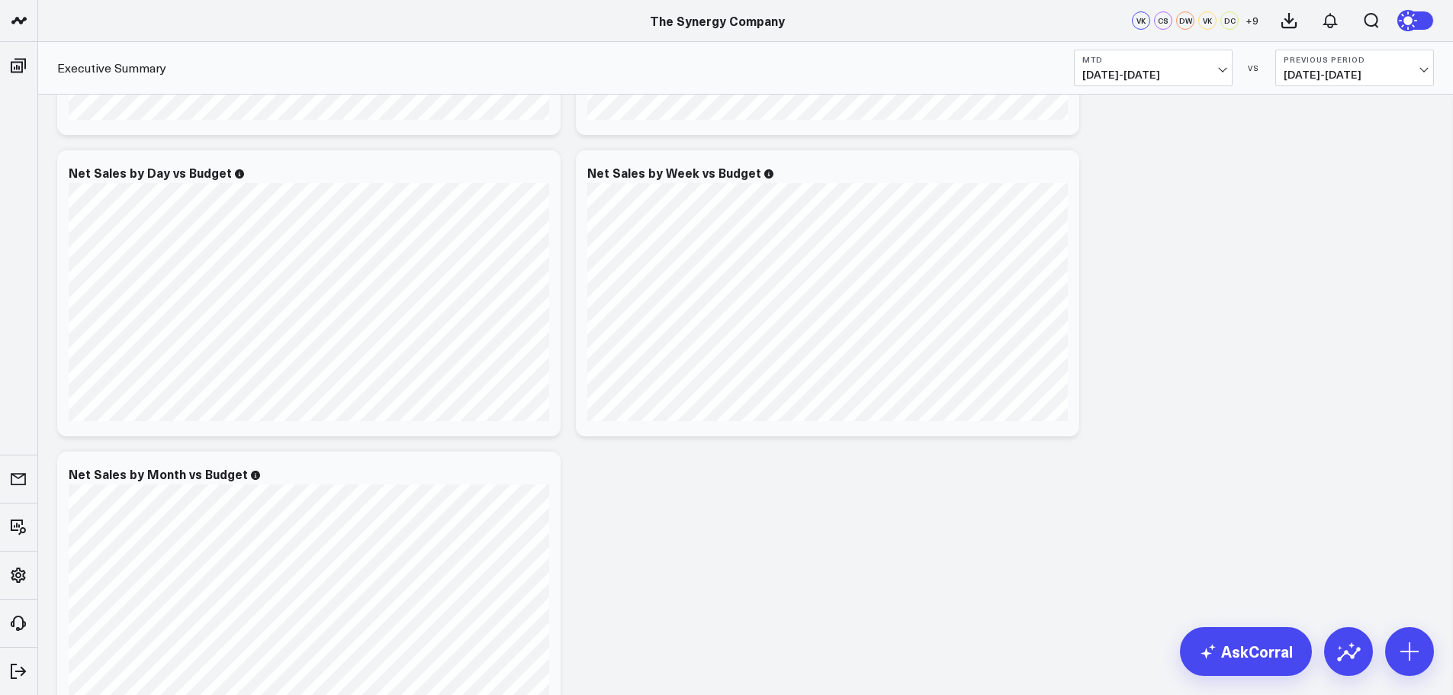
click at [1219, 71] on span "[DATE] - [DATE]" at bounding box center [1153, 75] width 142 height 12
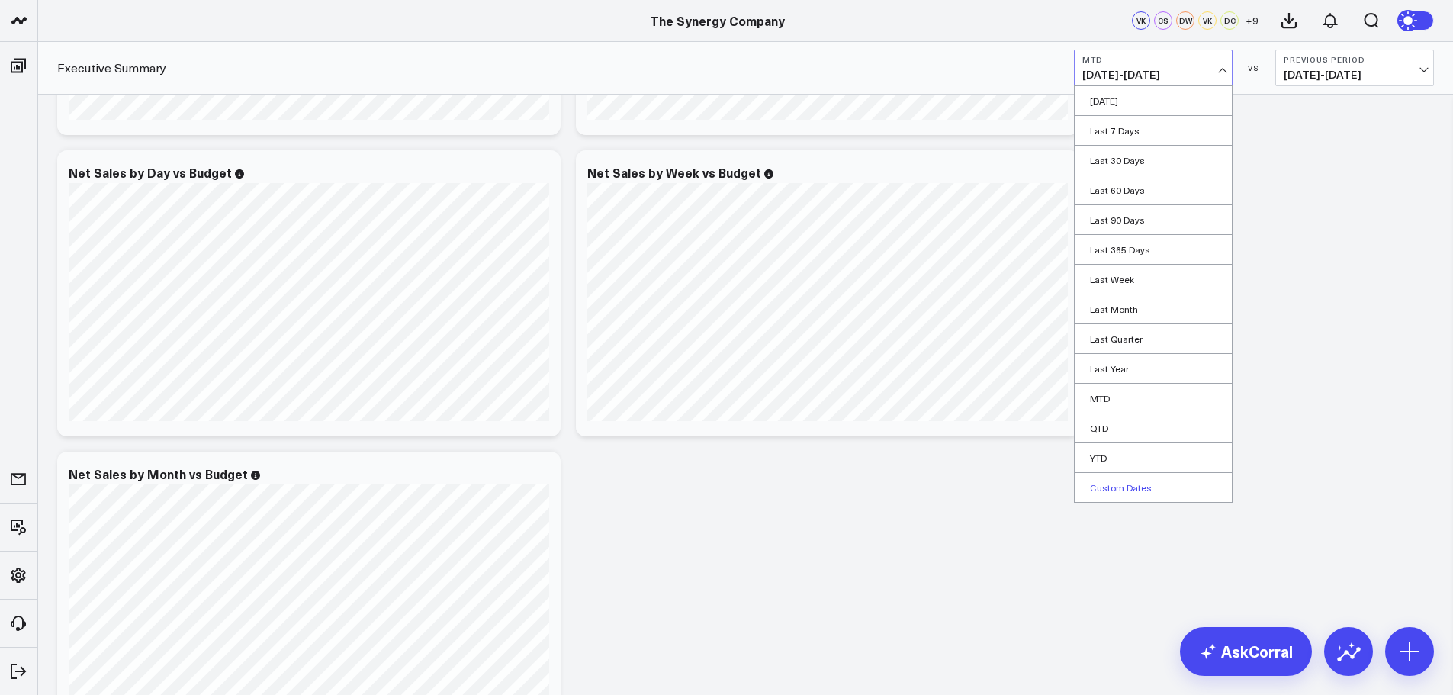
click at [1113, 487] on link "Custom Dates" at bounding box center [1152, 487] width 157 height 29
select select "8"
select select "2025"
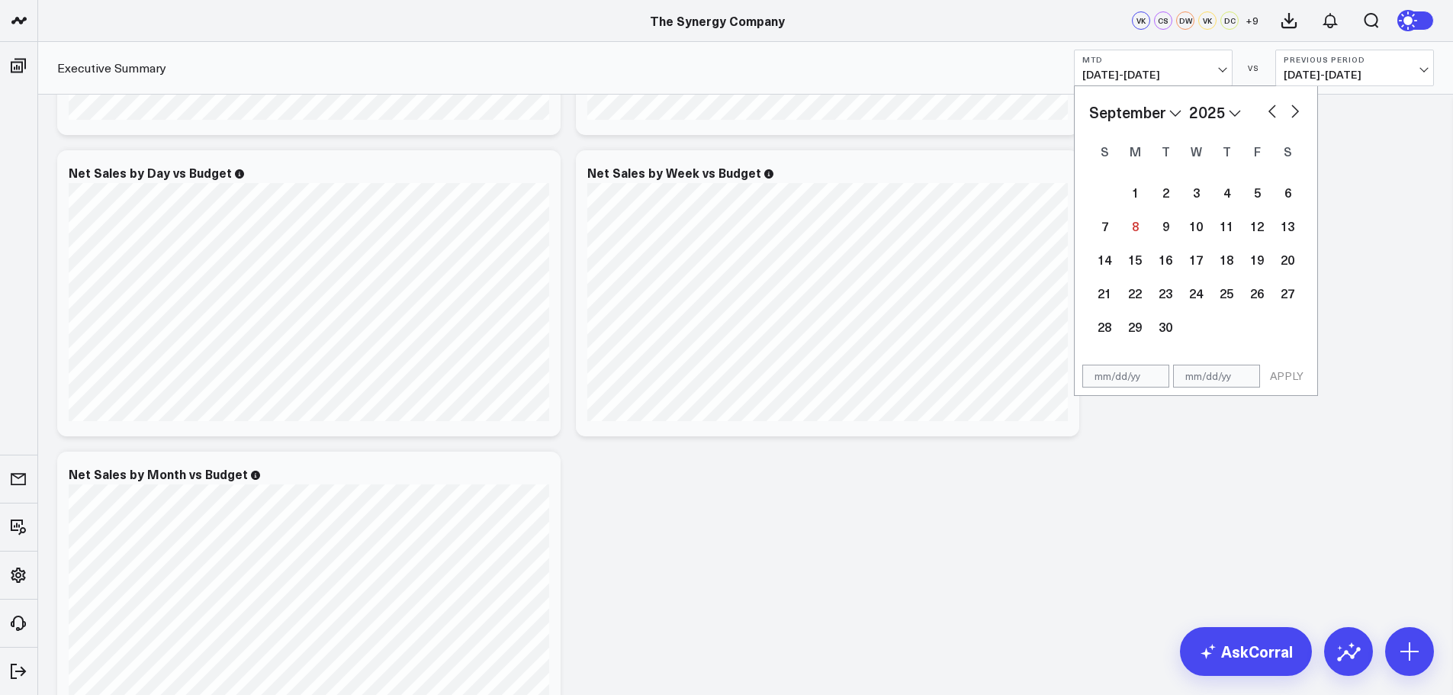
click at [1198, 114] on select "2026 2025 2024 2023 2022 2021 2020 2019 2018 2017 2016 2015 2014 2013 2012 2011…" at bounding box center [1215, 112] width 52 height 23
select select "8"
select select "2024"
click at [1100, 193] on div "1" at bounding box center [1104, 192] width 31 height 31
type input "[DATE]"
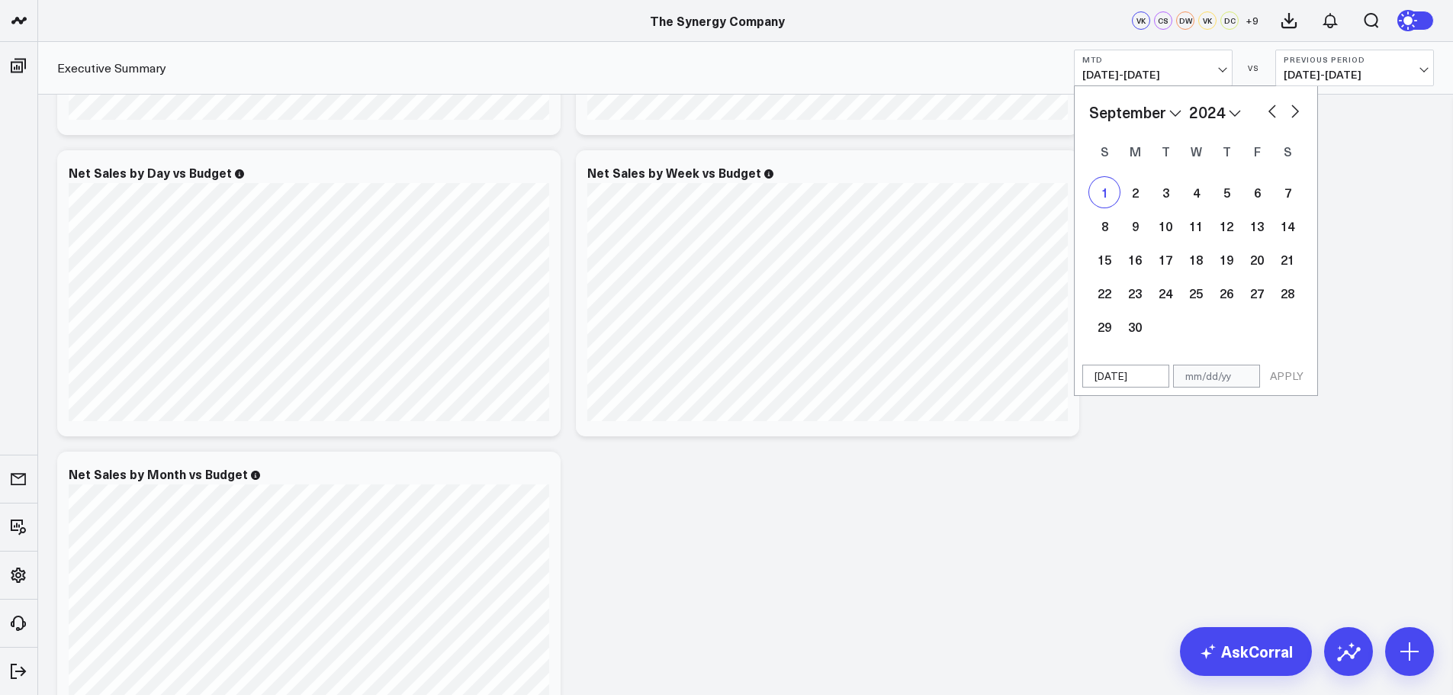
select select "8"
select select "2024"
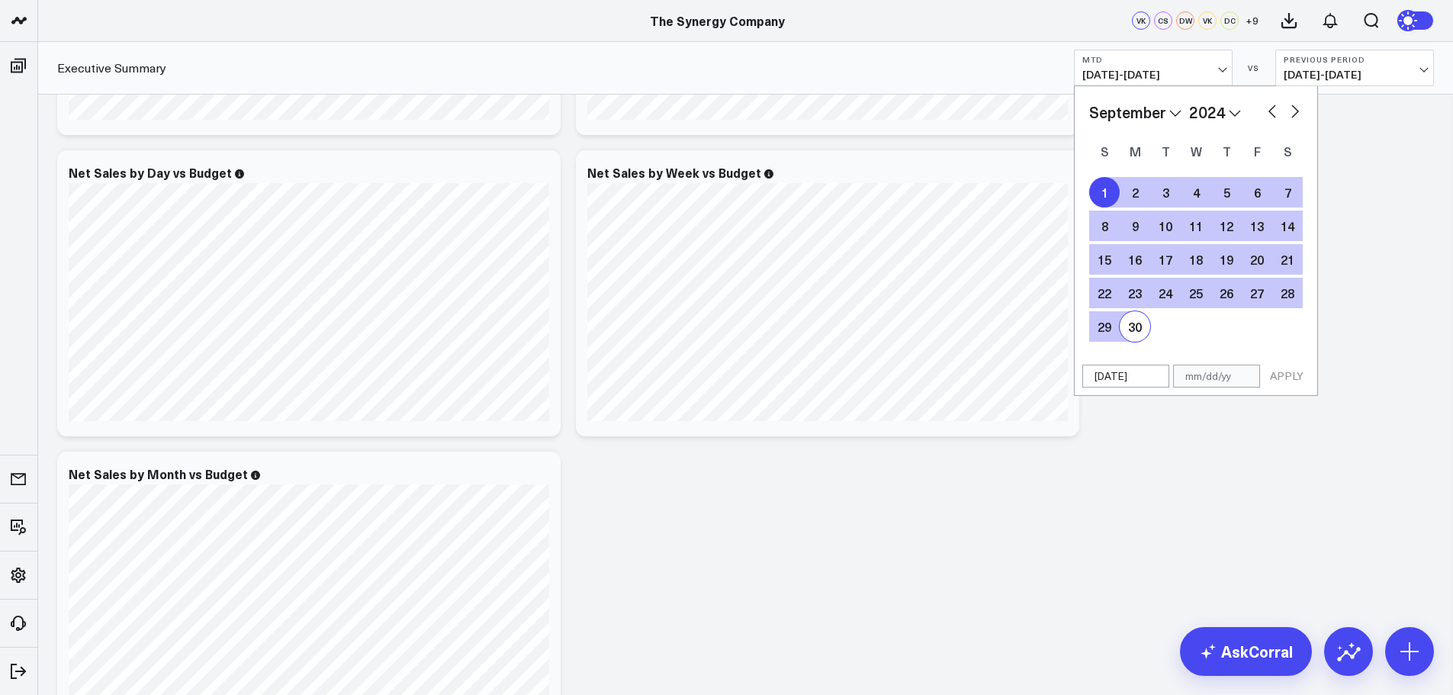
click at [1133, 319] on div "30" at bounding box center [1134, 326] width 31 height 31
type input "[DATE]"
select select "8"
select select "2024"
click at [1289, 378] on button "APPLY" at bounding box center [1287, 375] width 46 height 23
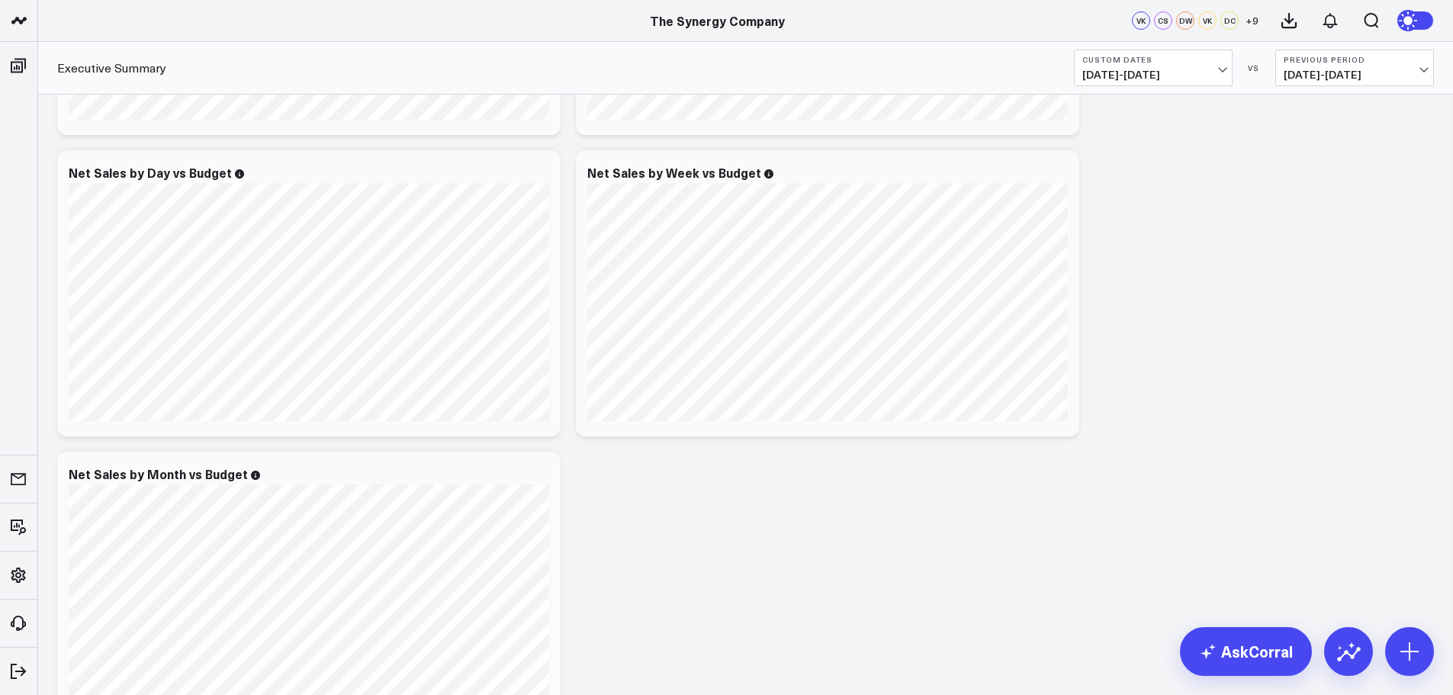
click at [1199, 72] on span "[DATE] - [DATE]" at bounding box center [1153, 75] width 142 height 12
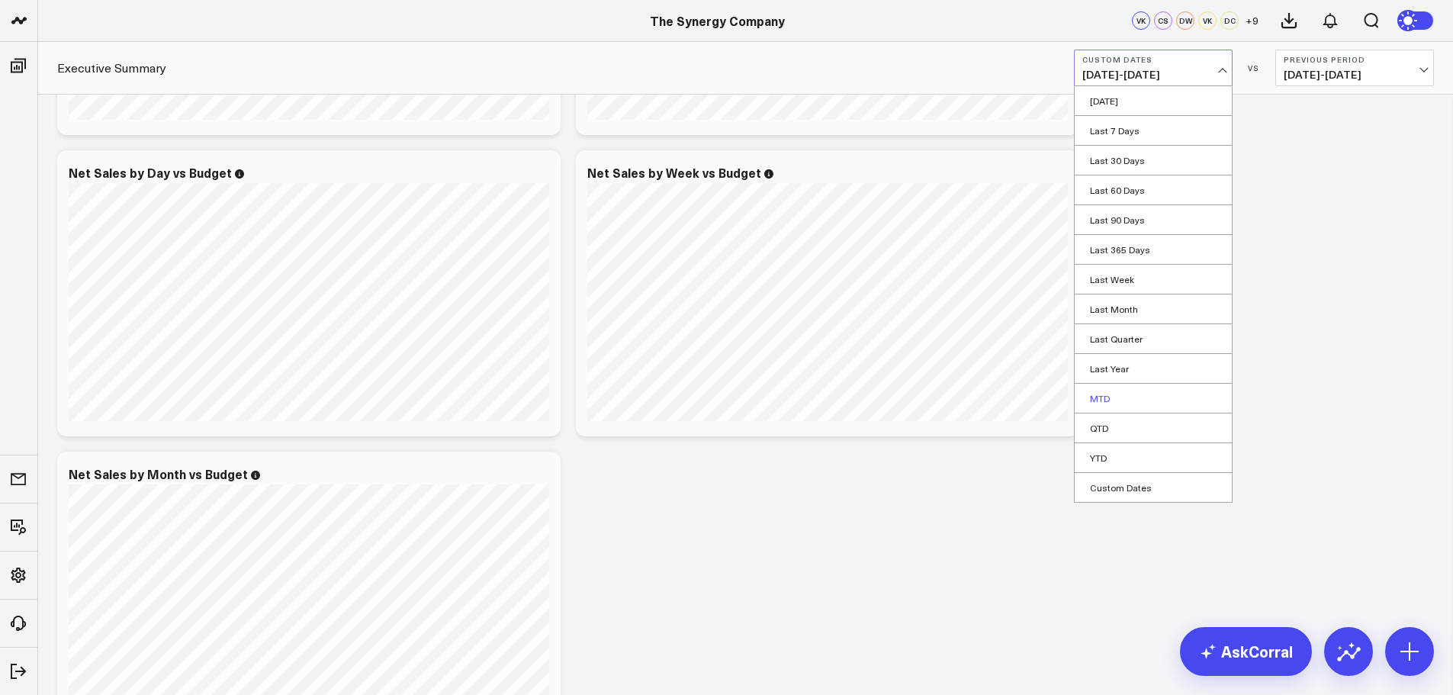
click at [1097, 388] on link "MTD" at bounding box center [1152, 398] width 157 height 29
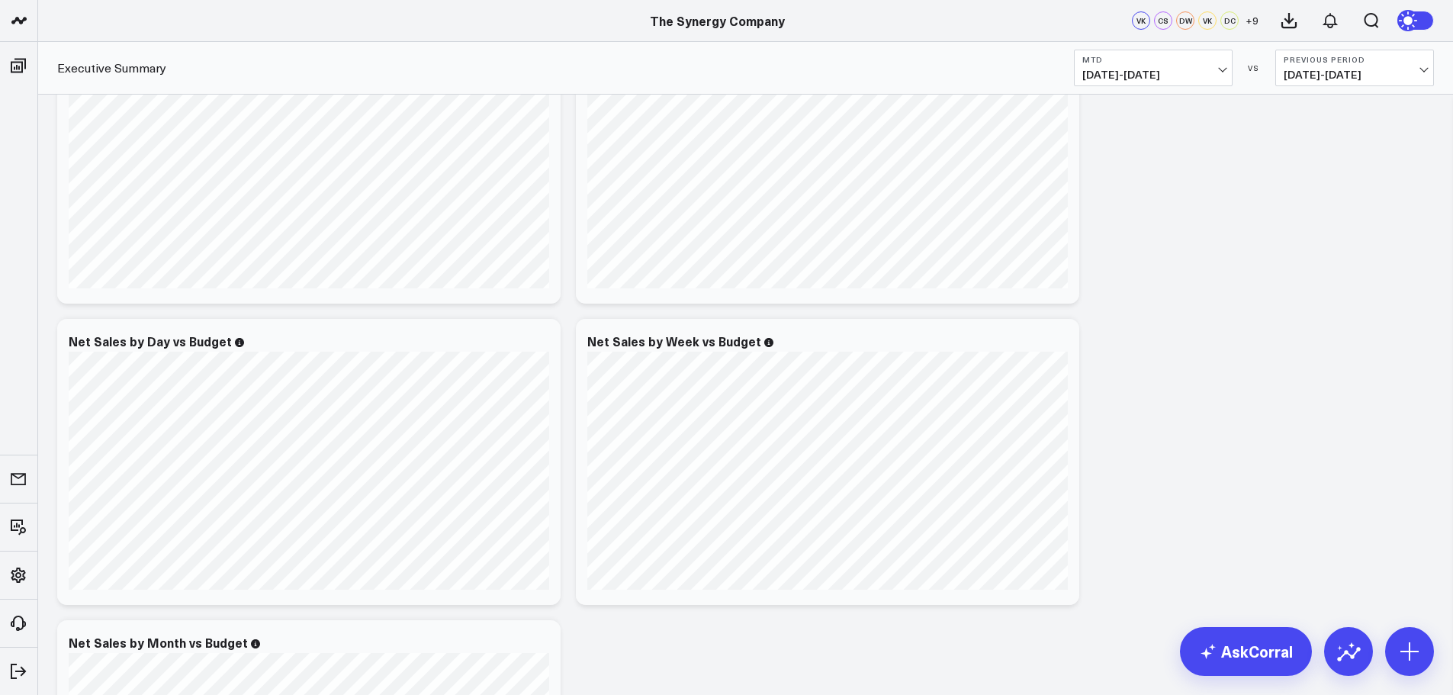
scroll to position [915, 0]
